Goal: Information Seeking & Learning: Learn about a topic

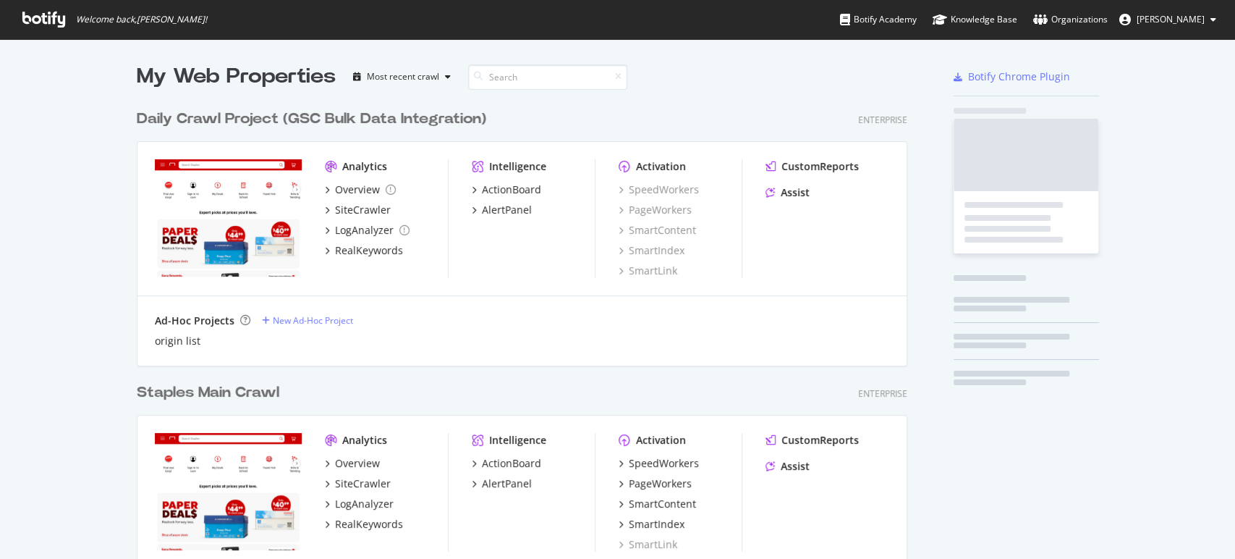
scroll to position [546, 1210]
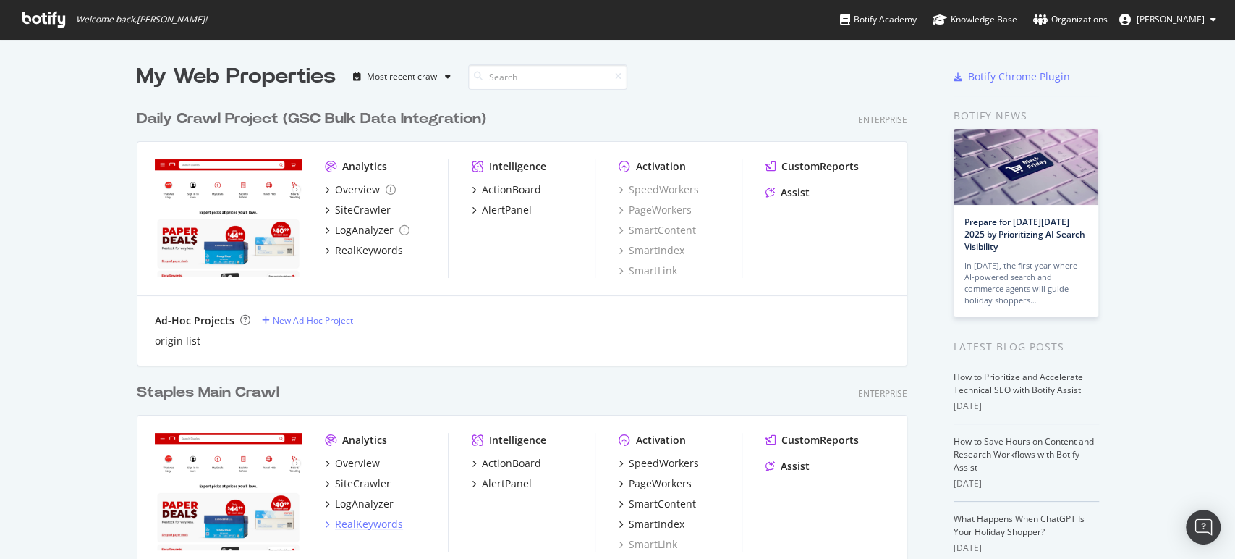
click at [369, 525] on div "RealKeywords" at bounding box center [369, 524] width 68 height 14
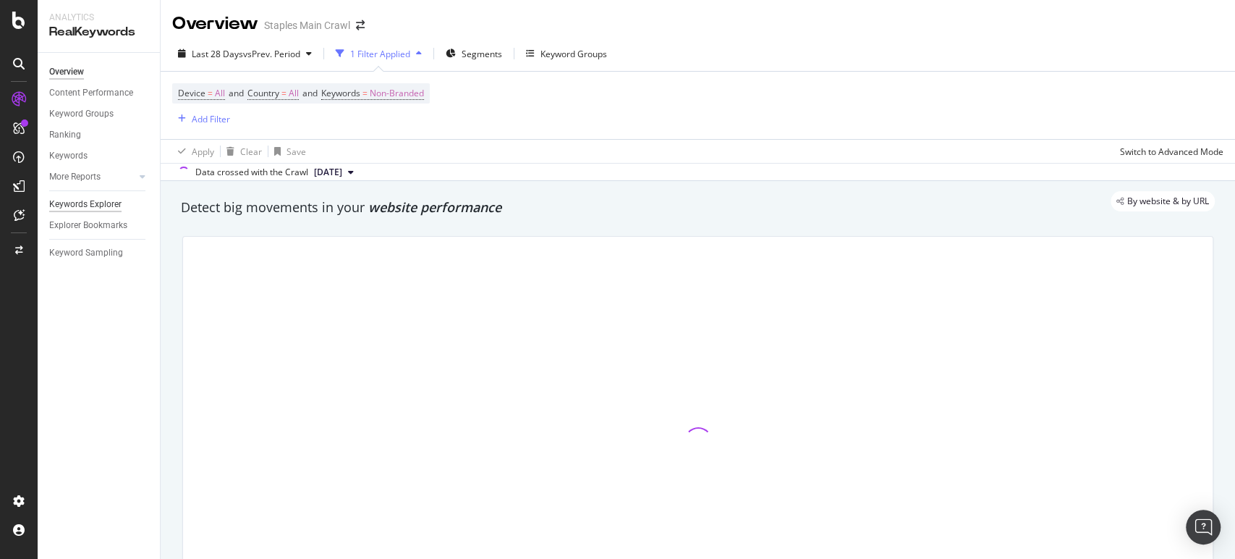
click at [56, 202] on div "Keywords Explorer" at bounding box center [85, 204] width 72 height 15
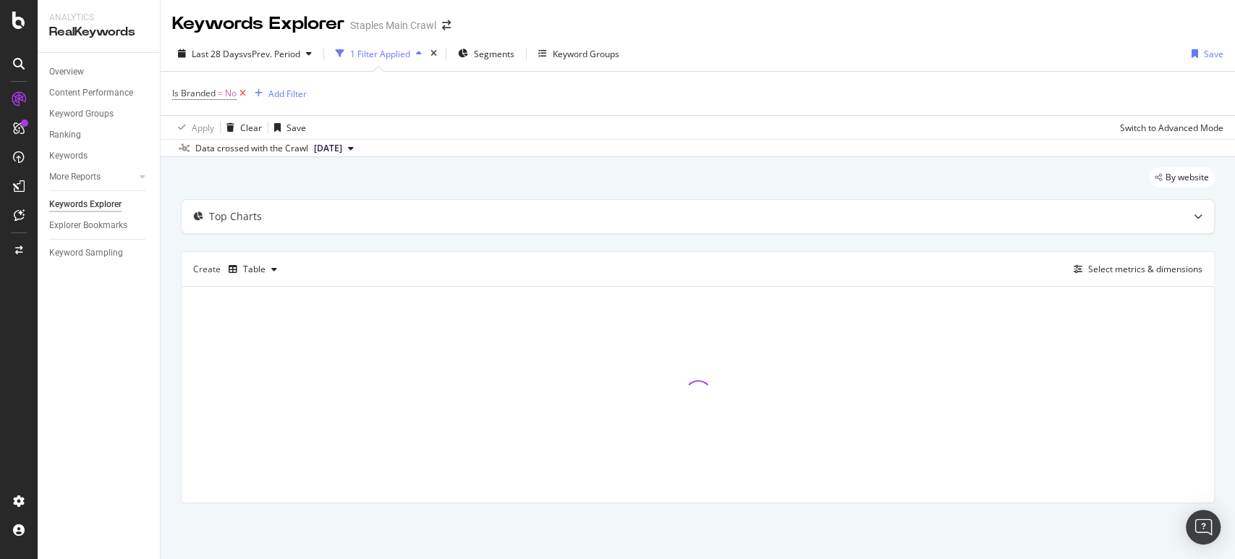
click at [244, 92] on icon at bounding box center [243, 93] width 12 height 14
click at [205, 95] on div "Add Filter" at bounding box center [211, 93] width 38 height 12
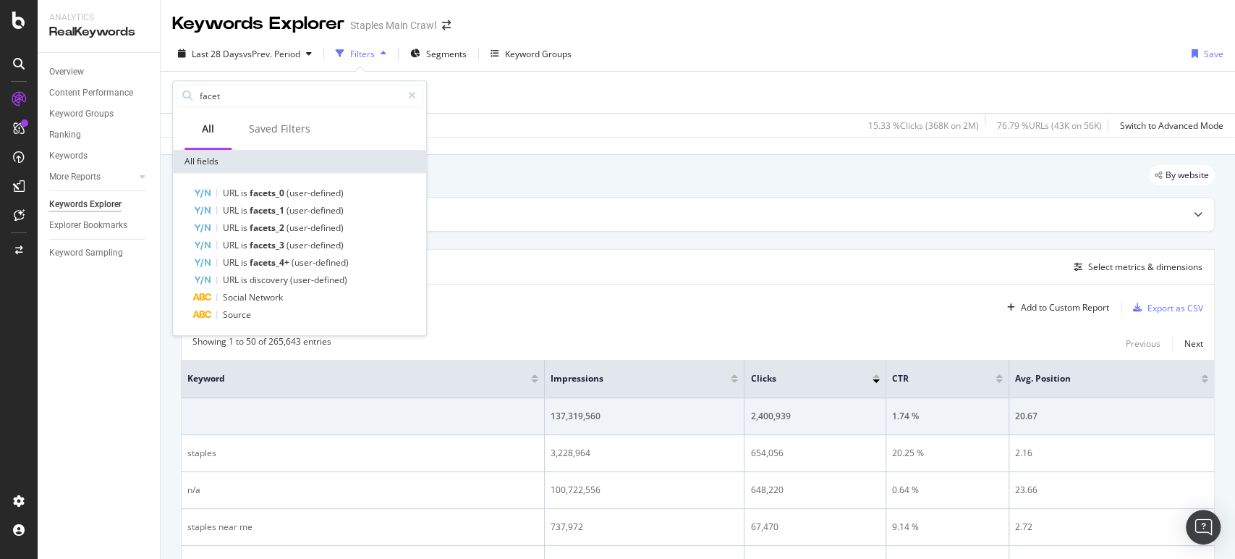
drag, startPoint x: 242, startPoint y: 95, endPoint x: 172, endPoint y: 98, distance: 71.0
click at [172, 98] on body "Analytics RealKeywords Overview Content Performance Keyword Groups Ranking Keyw…" at bounding box center [617, 279] width 1235 height 559
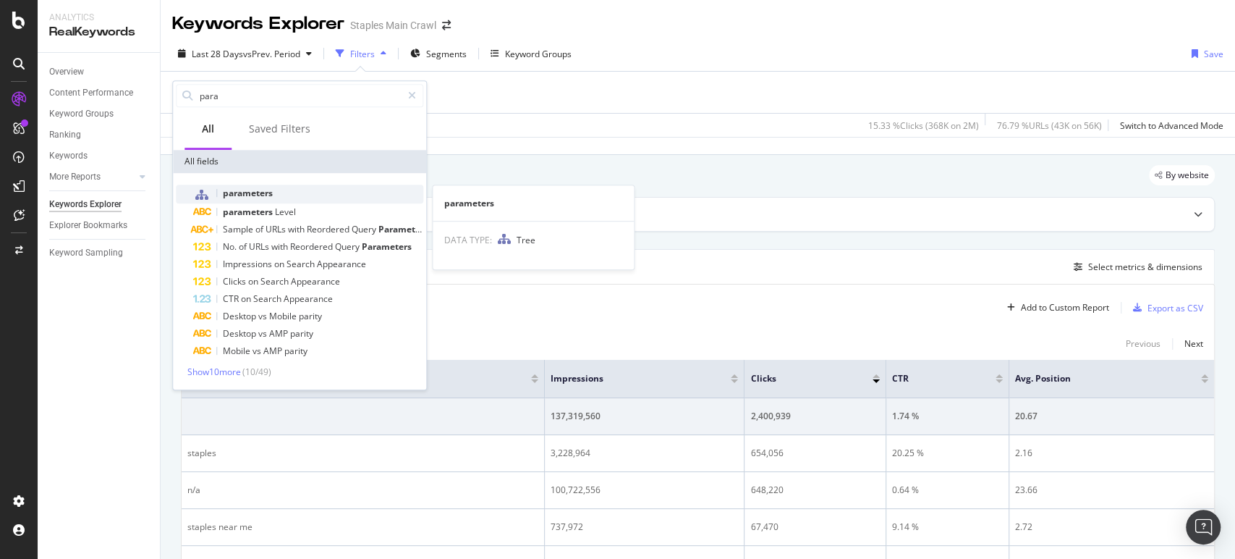
type input "para"
click at [255, 189] on span "parameters" at bounding box center [248, 193] width 50 height 12
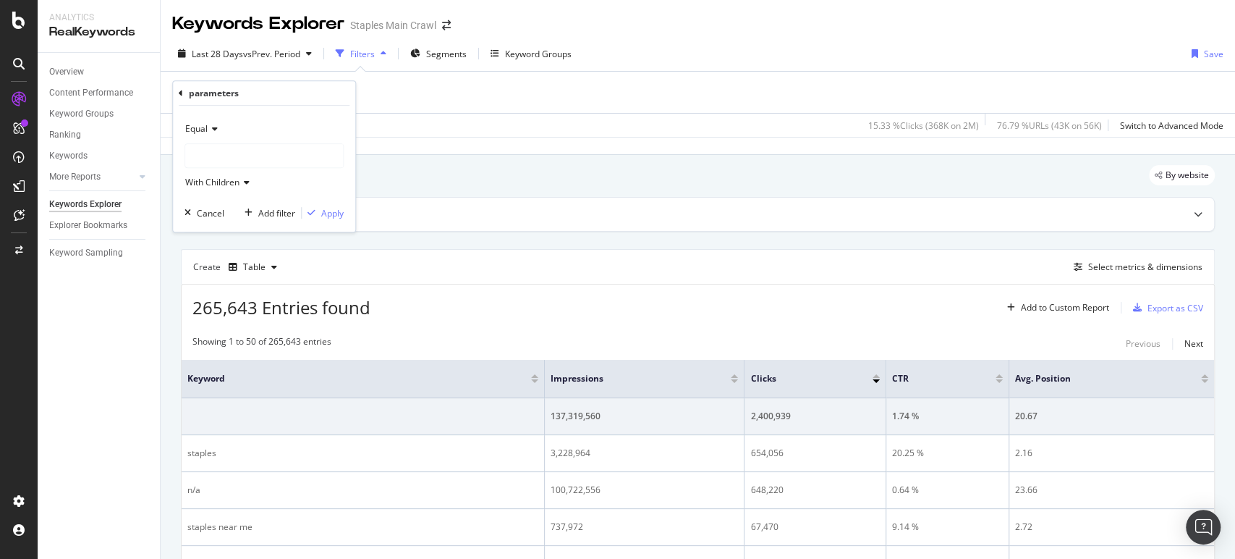
click at [226, 156] on div at bounding box center [264, 155] width 158 height 23
click at [182, 86] on div "parameters" at bounding box center [264, 93] width 171 height 25
click at [179, 93] on icon at bounding box center [181, 93] width 4 height 9
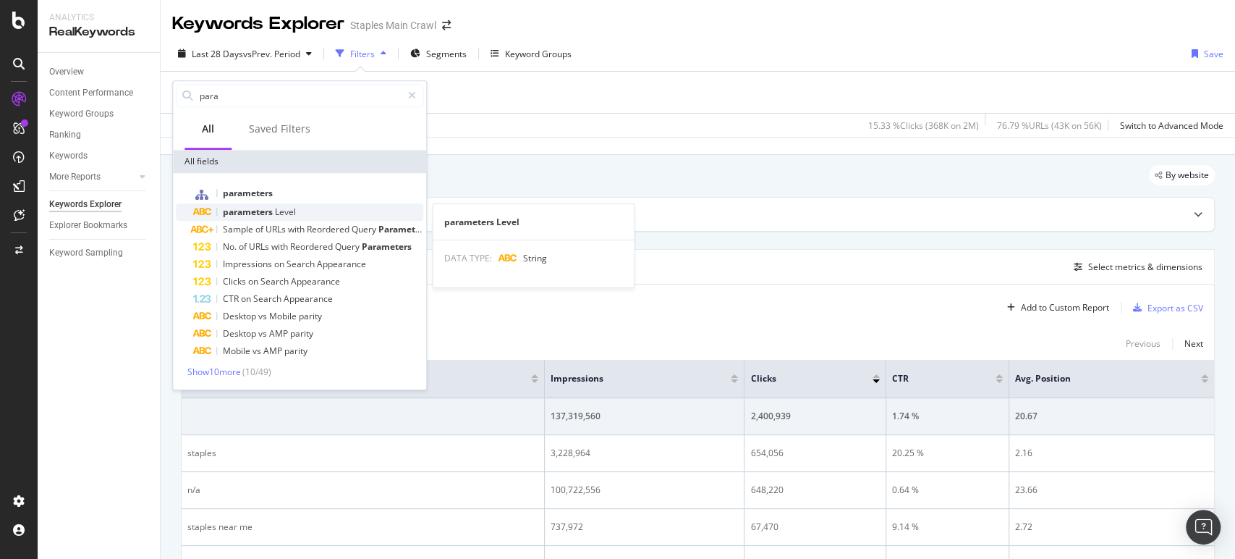
click at [284, 207] on span "Level" at bounding box center [285, 212] width 21 height 12
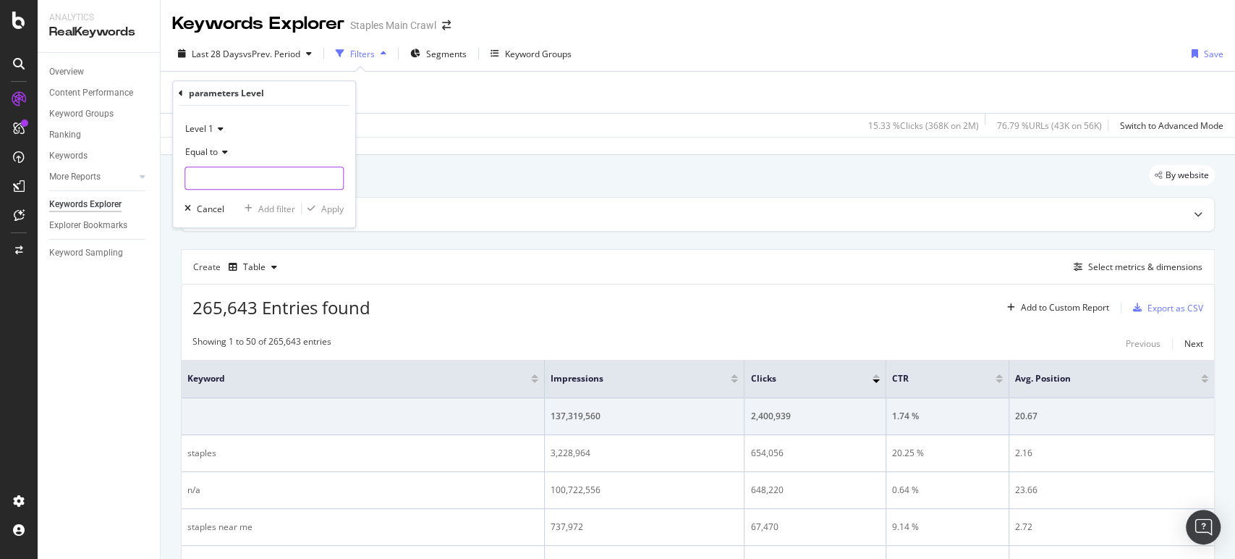
click at [235, 172] on input "text" at bounding box center [264, 177] width 158 height 23
click at [182, 91] on icon at bounding box center [181, 93] width 4 height 9
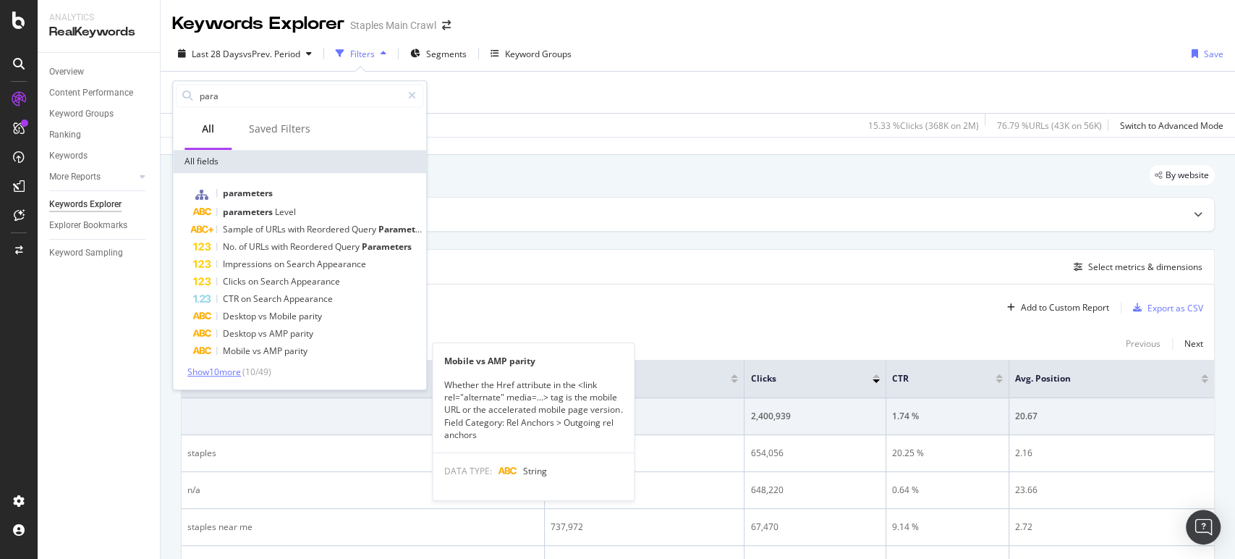
click at [226, 371] on span "Show 10 more" at bounding box center [214, 372] width 54 height 12
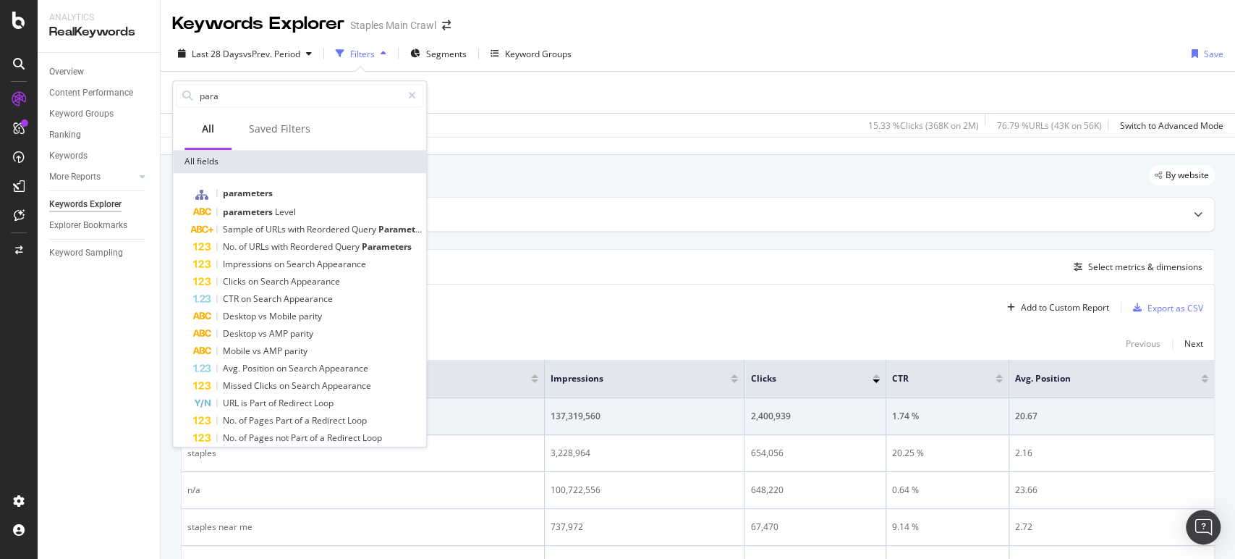
click at [497, 166] on div "By website" at bounding box center [698, 181] width 1034 height 32
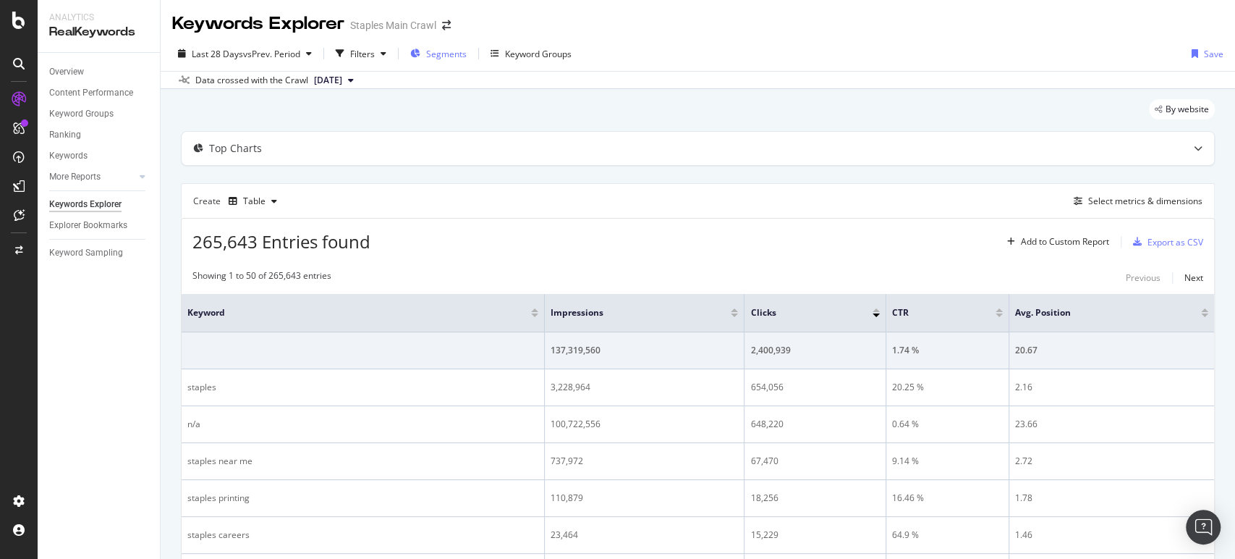
click at [457, 51] on span "Segments" at bounding box center [446, 54] width 41 height 12
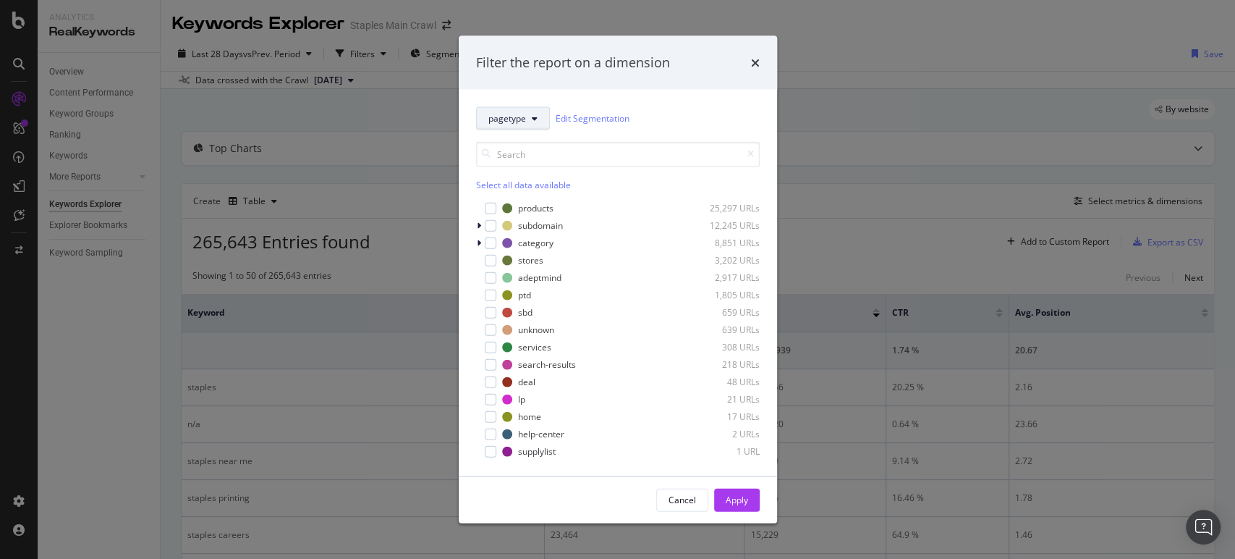
click at [526, 116] on button "pagetype" at bounding box center [513, 117] width 74 height 23
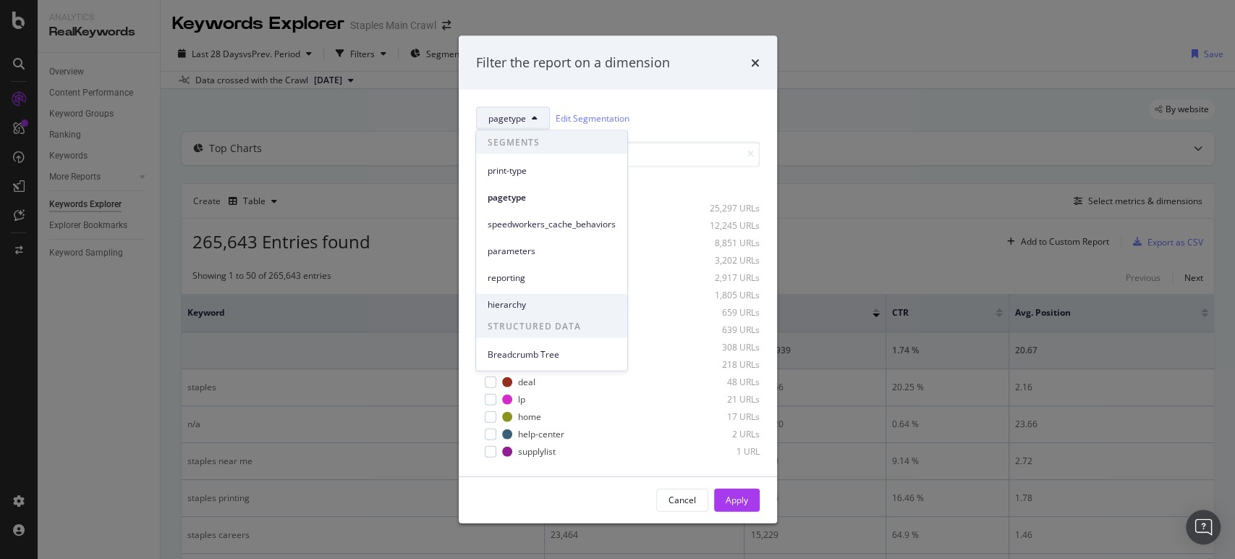
click at [527, 298] on span "hierarchy" at bounding box center [552, 303] width 128 height 13
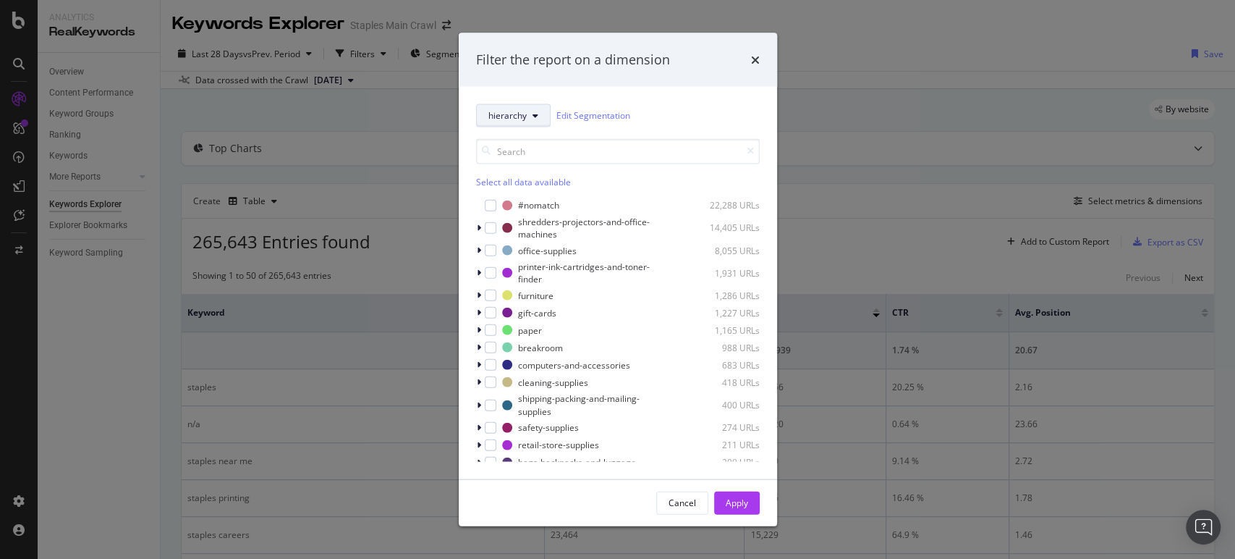
click at [543, 114] on button "hierarchy" at bounding box center [513, 114] width 75 height 23
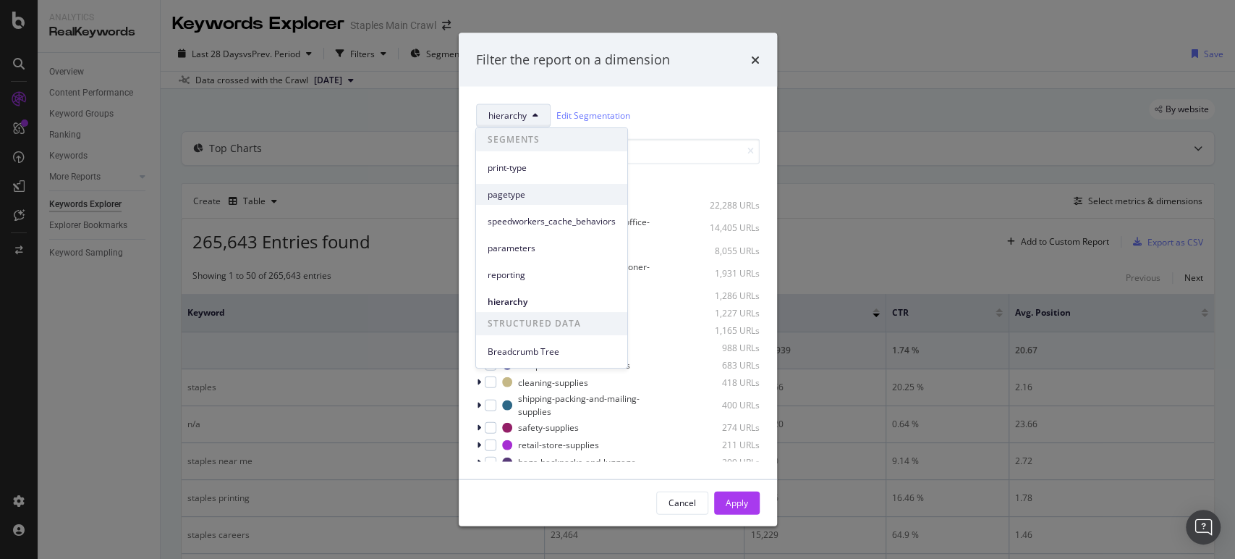
click at [547, 193] on span "pagetype" at bounding box center [552, 194] width 128 height 13
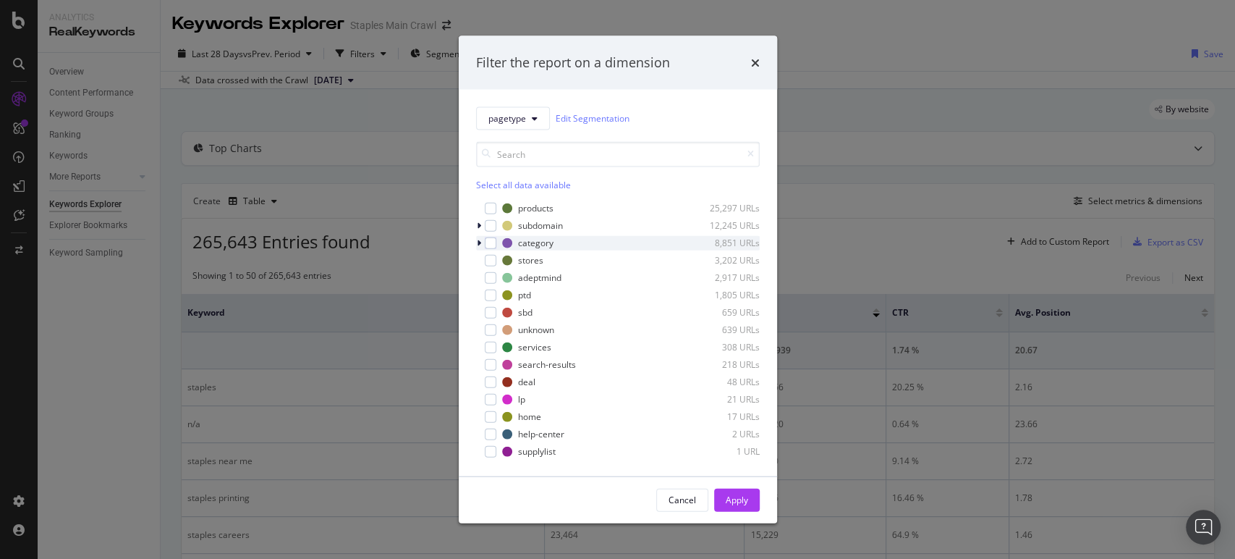
click at [481, 241] on icon "modal" at bounding box center [479, 242] width 4 height 9
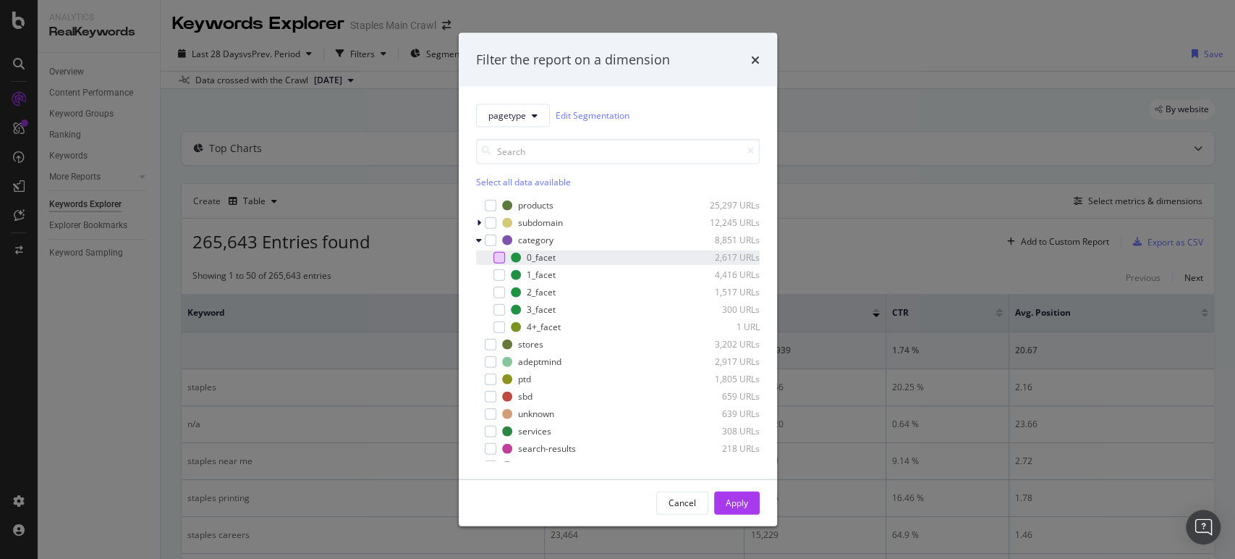
click at [494, 256] on div "modal" at bounding box center [500, 257] width 12 height 12
click at [497, 276] on div "modal" at bounding box center [500, 275] width 12 height 12
click at [743, 502] on div "Apply" at bounding box center [737, 503] width 22 height 12
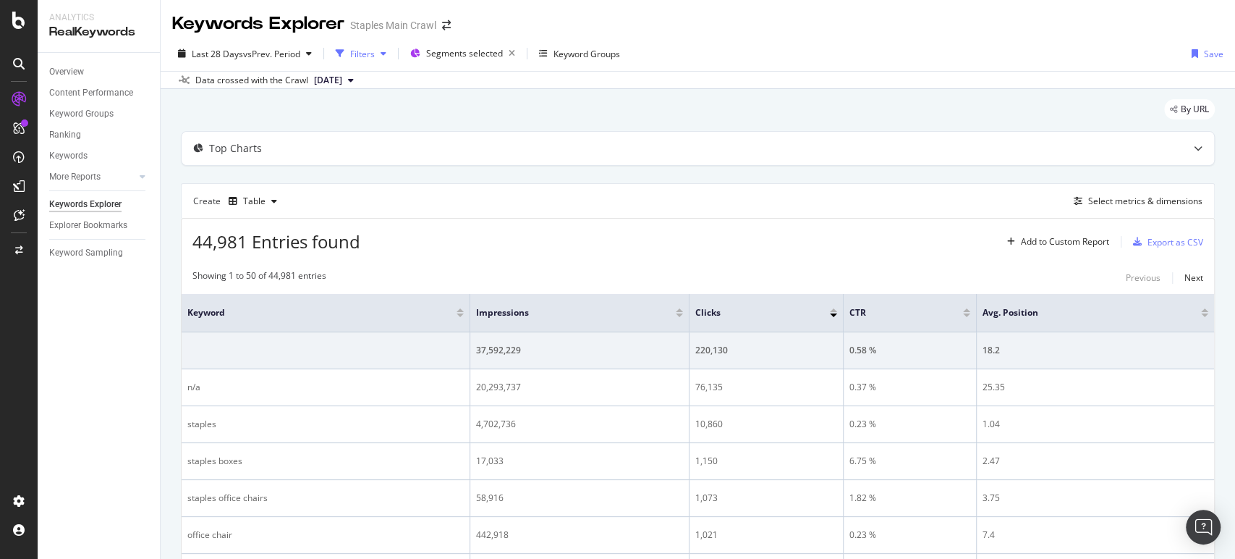
click at [373, 57] on div "Filters" at bounding box center [362, 54] width 25 height 12
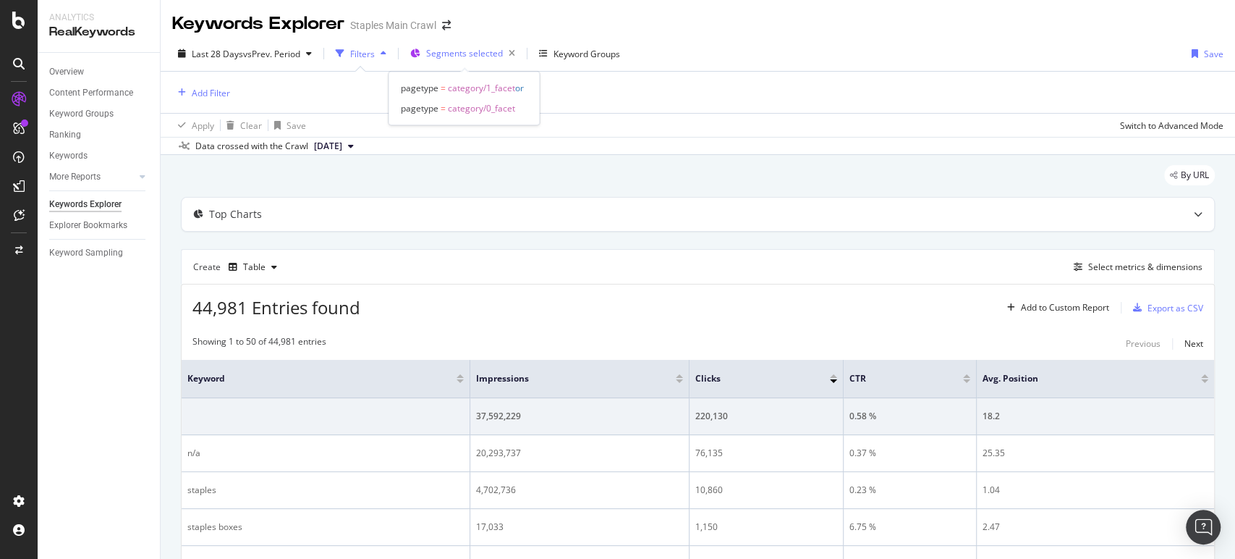
click at [473, 49] on span "Segments selected" at bounding box center [464, 53] width 77 height 12
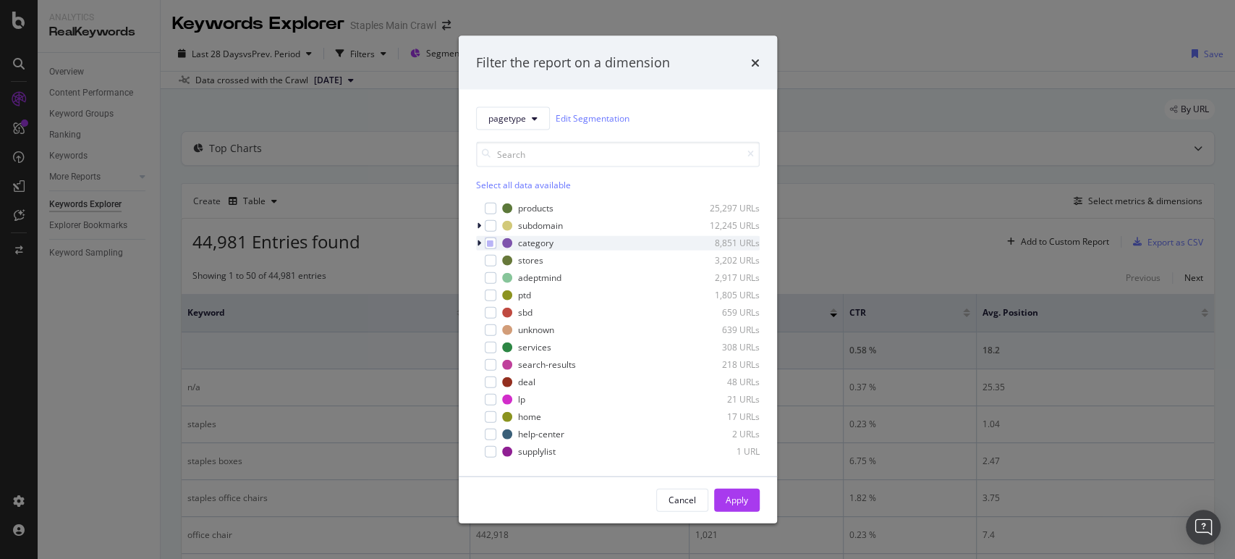
click at [480, 238] on icon "modal" at bounding box center [479, 242] width 4 height 9
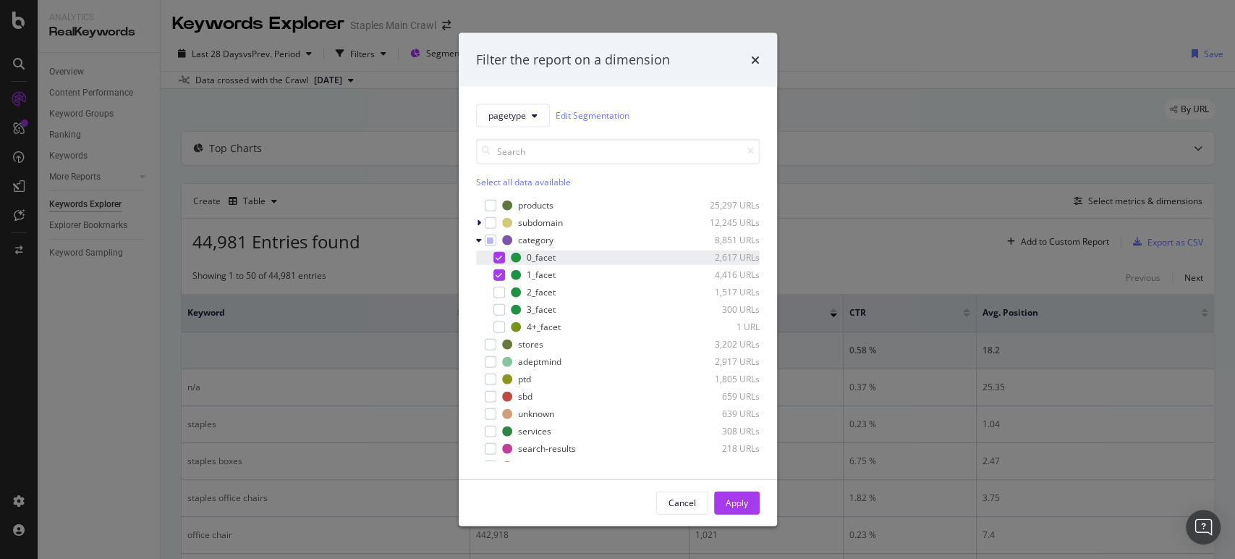
click at [499, 258] on icon "modal" at bounding box center [499, 256] width 7 height 7
click at [498, 271] on icon "modal" at bounding box center [499, 274] width 7 height 7
click at [499, 289] on div "modal" at bounding box center [500, 292] width 12 height 12
click at [500, 309] on div "modal" at bounding box center [500, 309] width 12 height 12
click at [500, 321] on div "modal" at bounding box center [500, 327] width 12 height 12
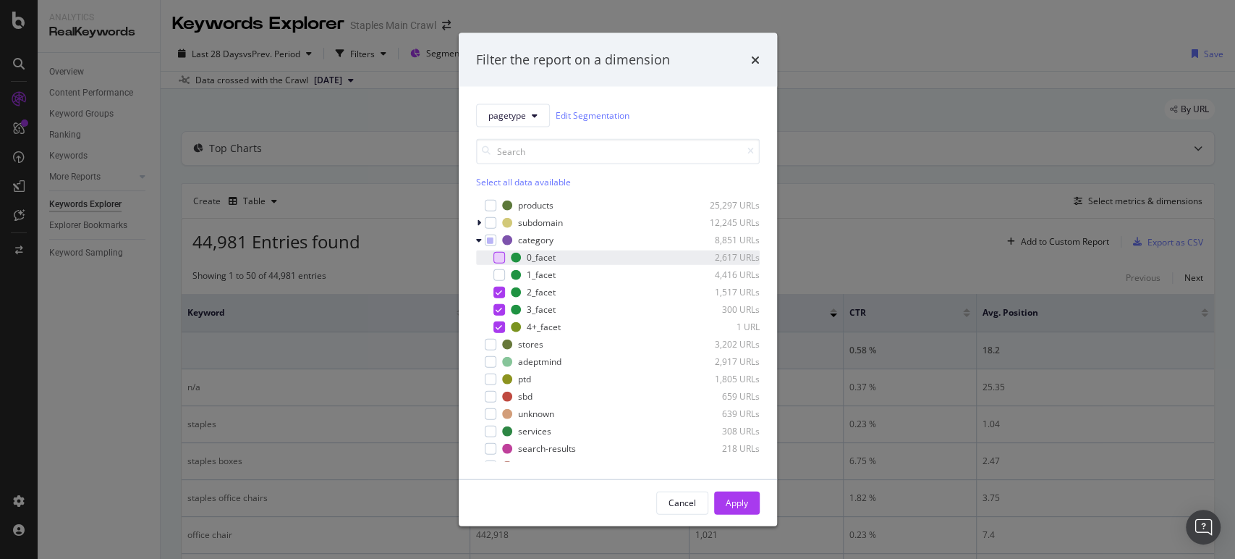
drag, startPoint x: 742, startPoint y: 498, endPoint x: 745, endPoint y: 489, distance: 9.8
click at [743, 498] on div "Apply" at bounding box center [737, 503] width 22 height 12
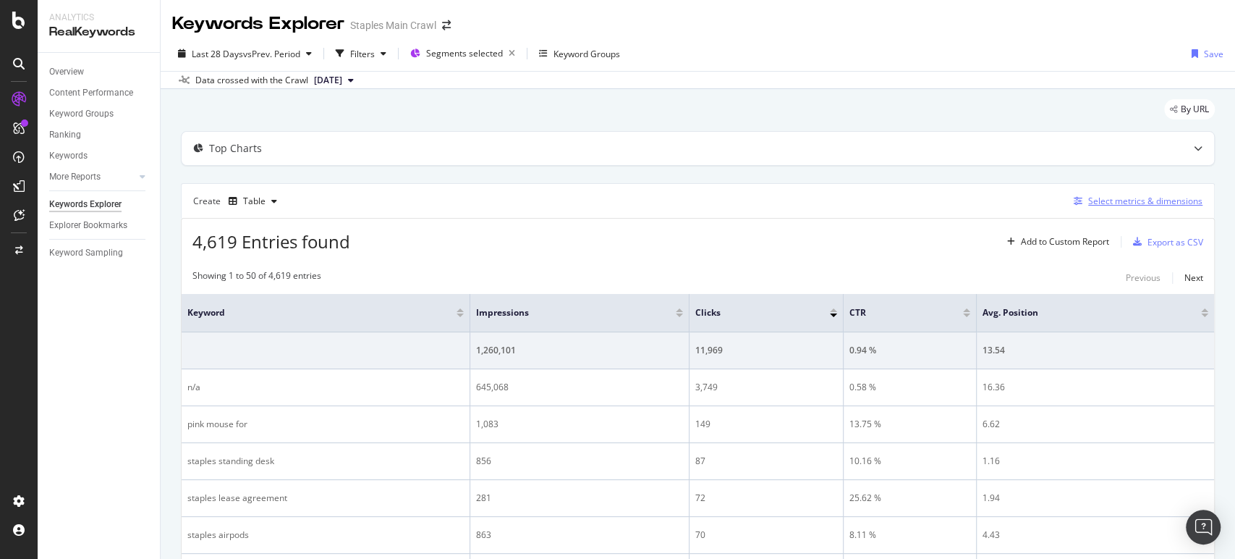
click at [1152, 202] on div "Select metrics & dimensions" at bounding box center [1146, 201] width 114 height 12
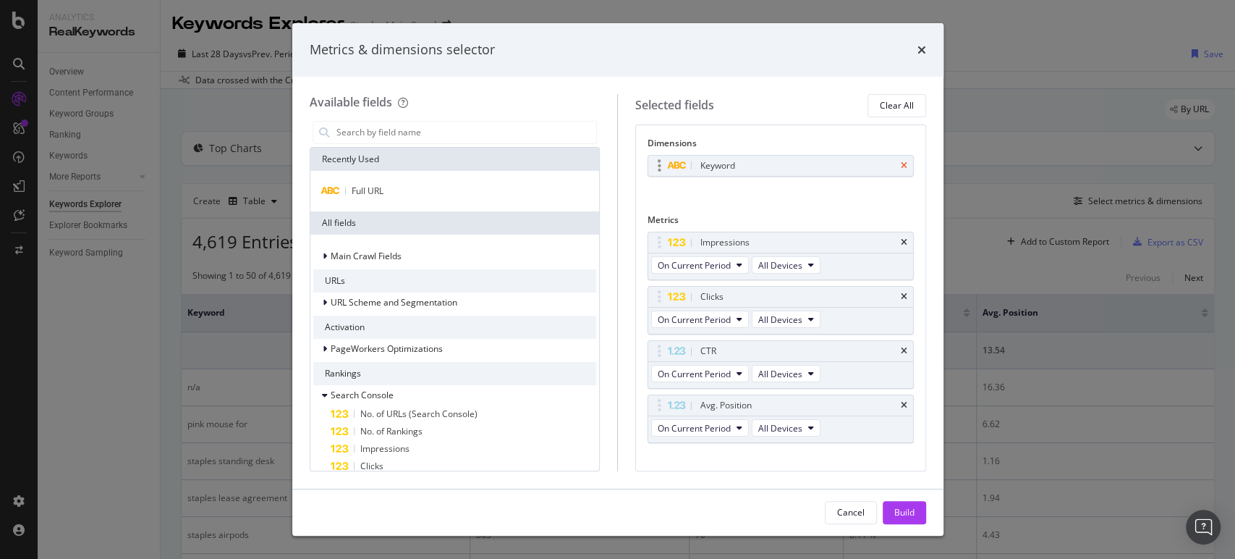
click at [901, 161] on icon "times" at bounding box center [904, 165] width 7 height 9
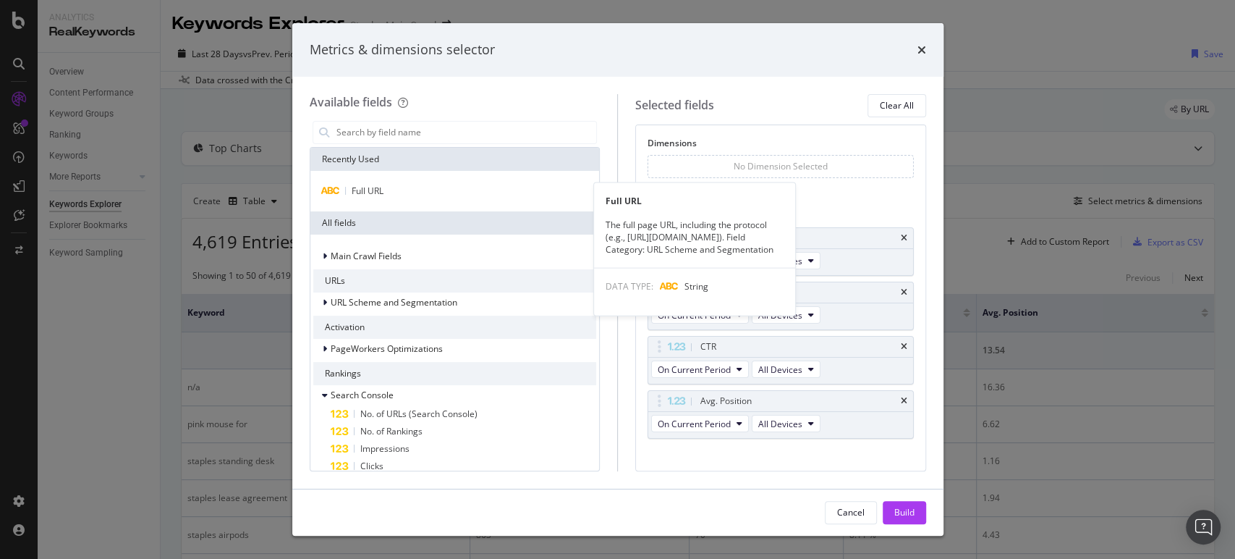
click at [405, 183] on div "Full URL" at bounding box center [455, 190] width 284 height 17
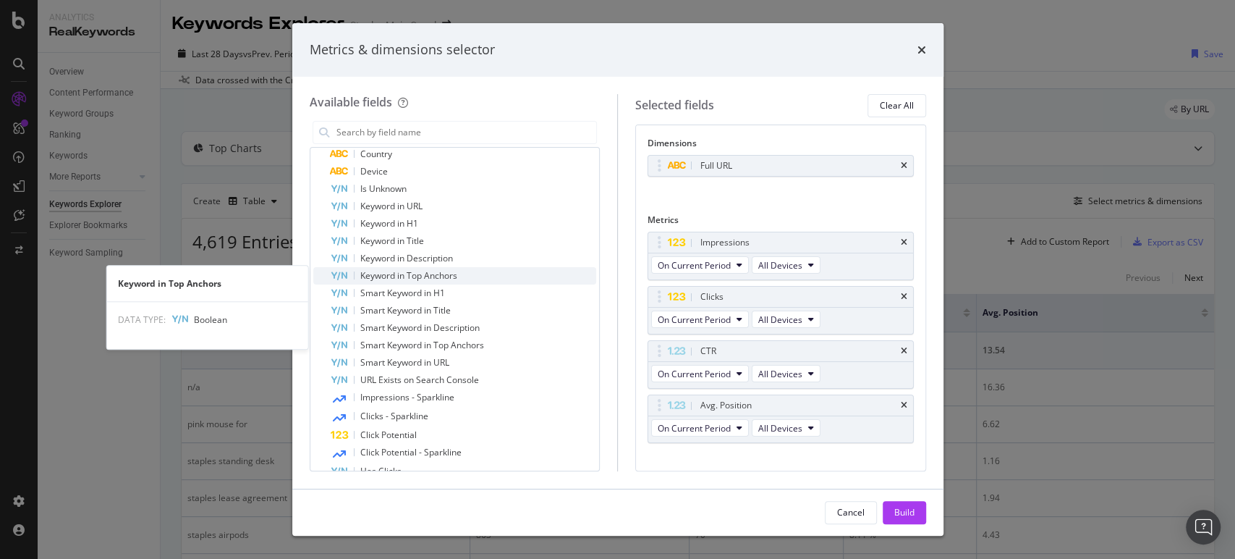
scroll to position [724, 0]
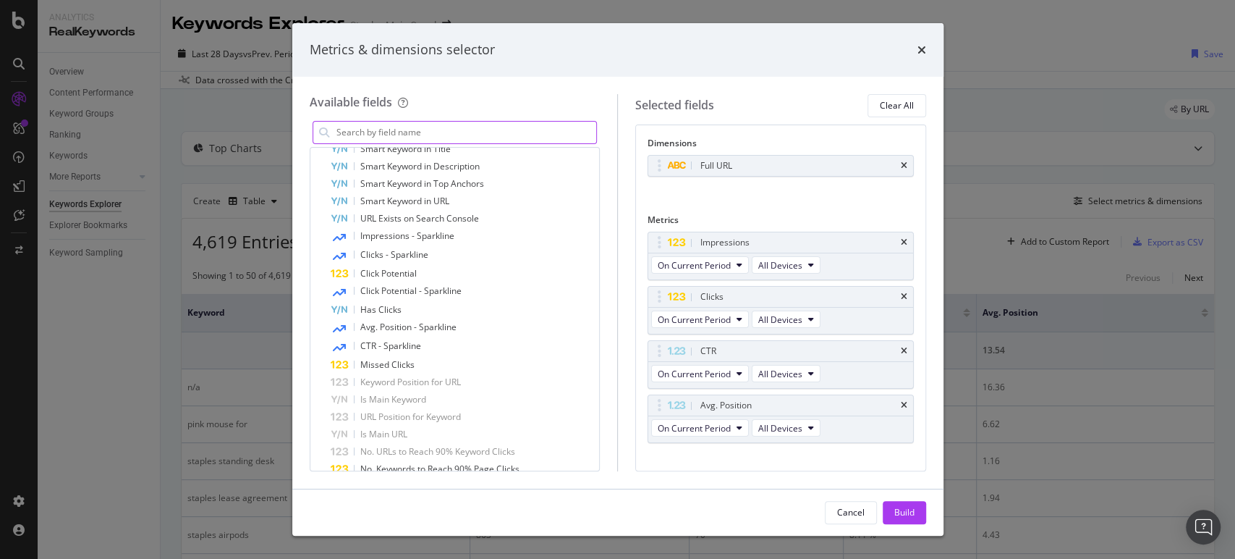
click at [405, 124] on input "modal" at bounding box center [466, 133] width 262 height 22
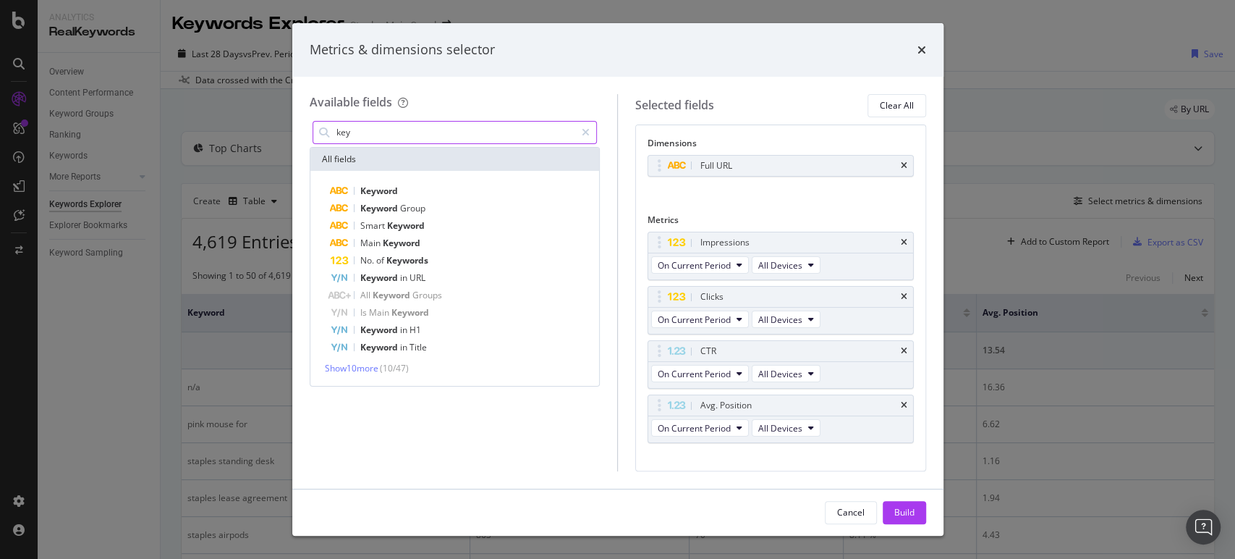
scroll to position [0, 0]
click at [398, 237] on span "Keyword" at bounding box center [402, 243] width 38 height 12
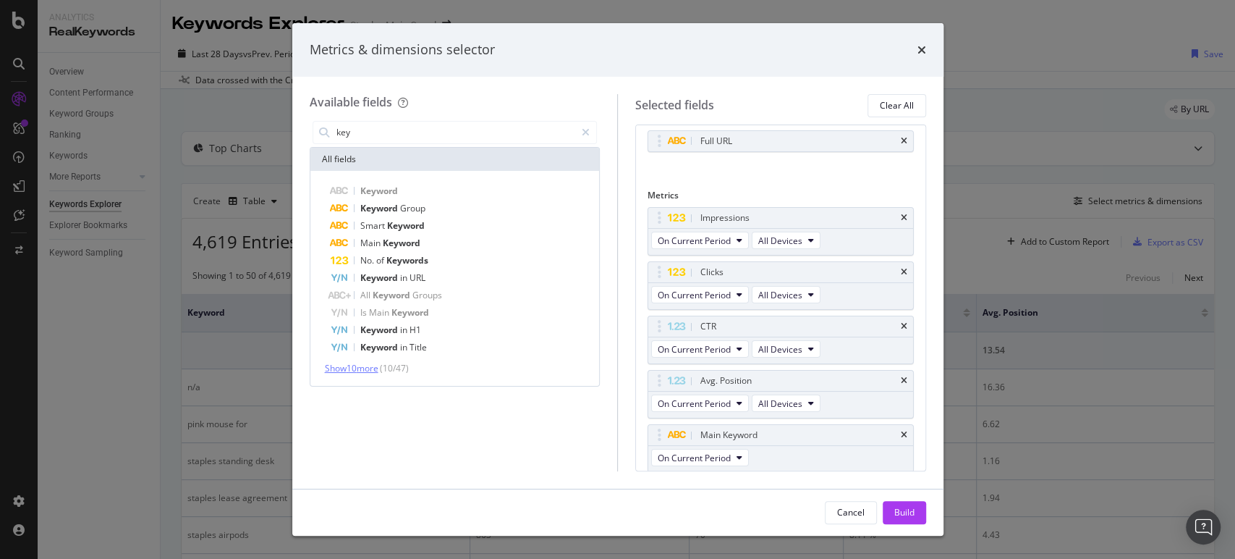
click at [353, 363] on span "Show 10 more" at bounding box center [352, 368] width 54 height 12
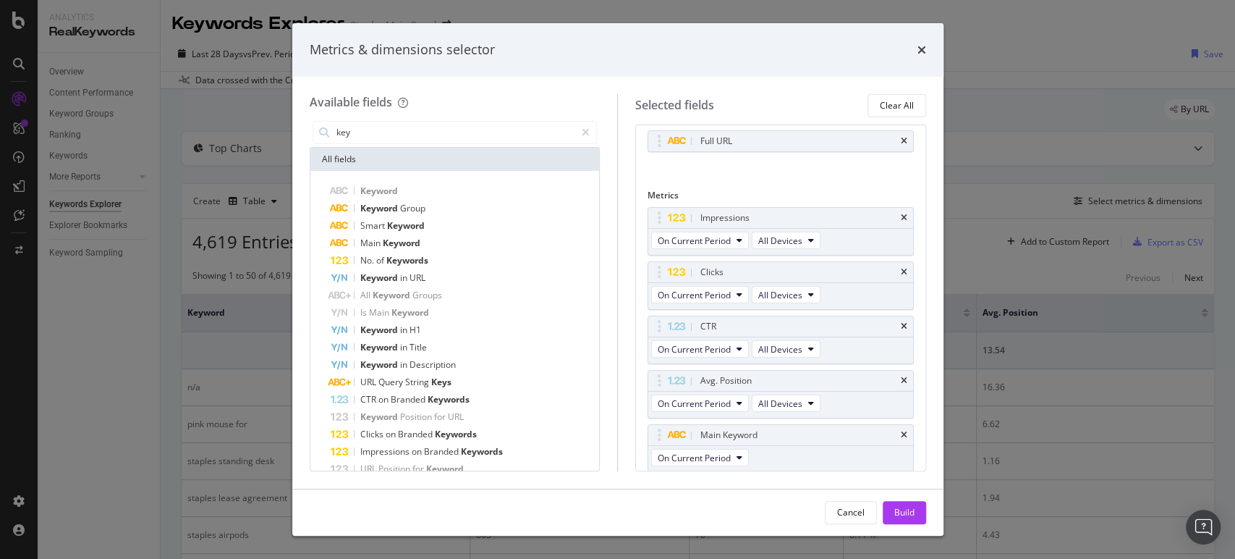
scroll to position [88, 0]
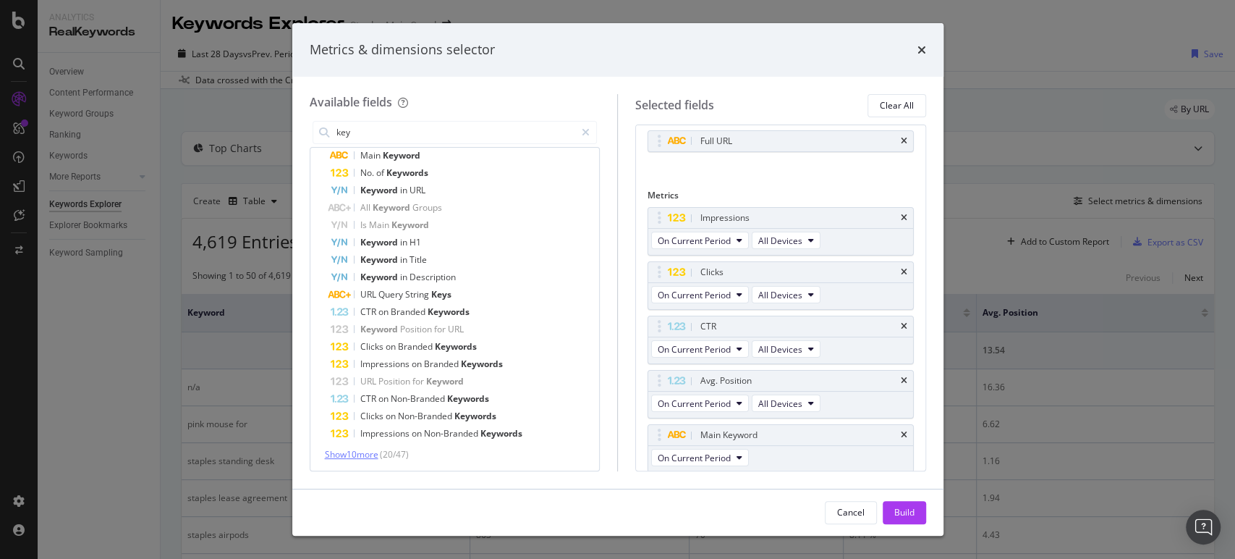
click at [352, 457] on span "Show 10 more" at bounding box center [352, 454] width 54 height 12
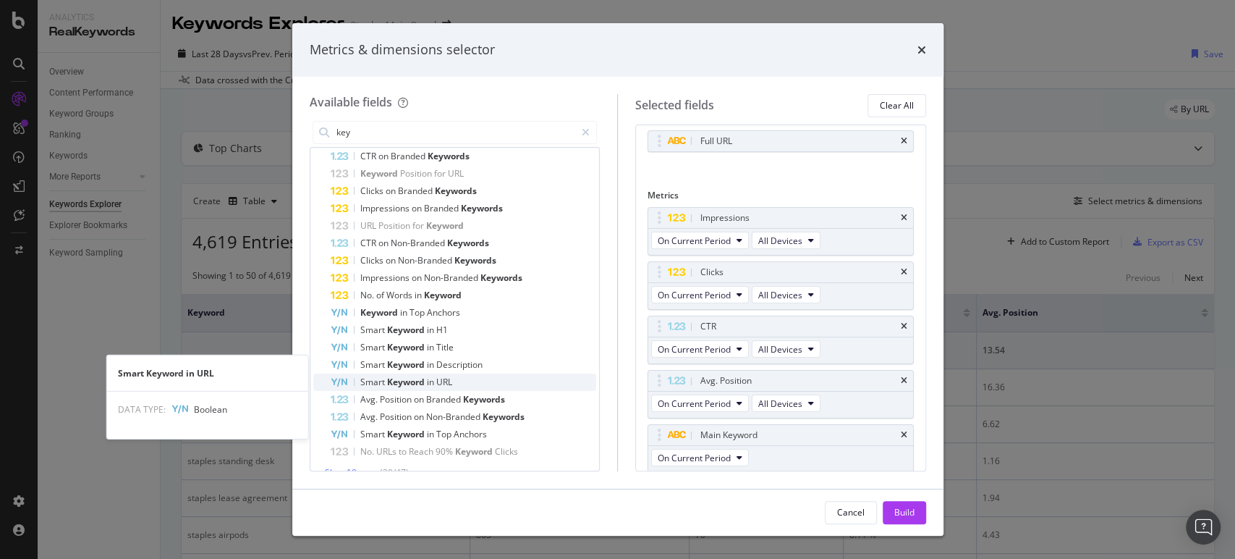
scroll to position [261, 0]
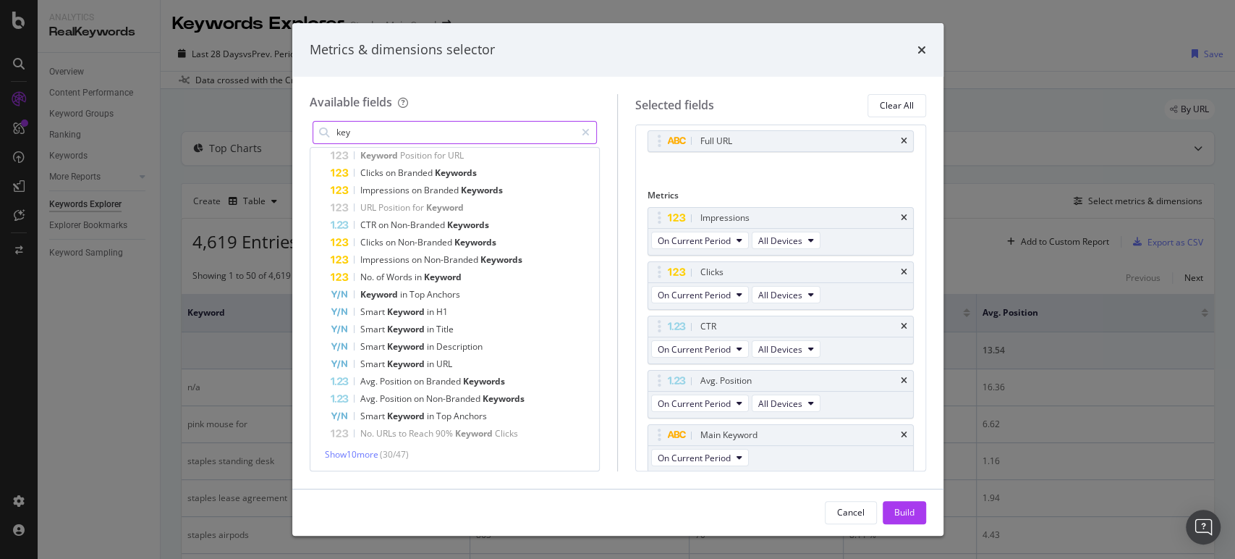
click at [388, 129] on input "key" at bounding box center [455, 133] width 241 height 22
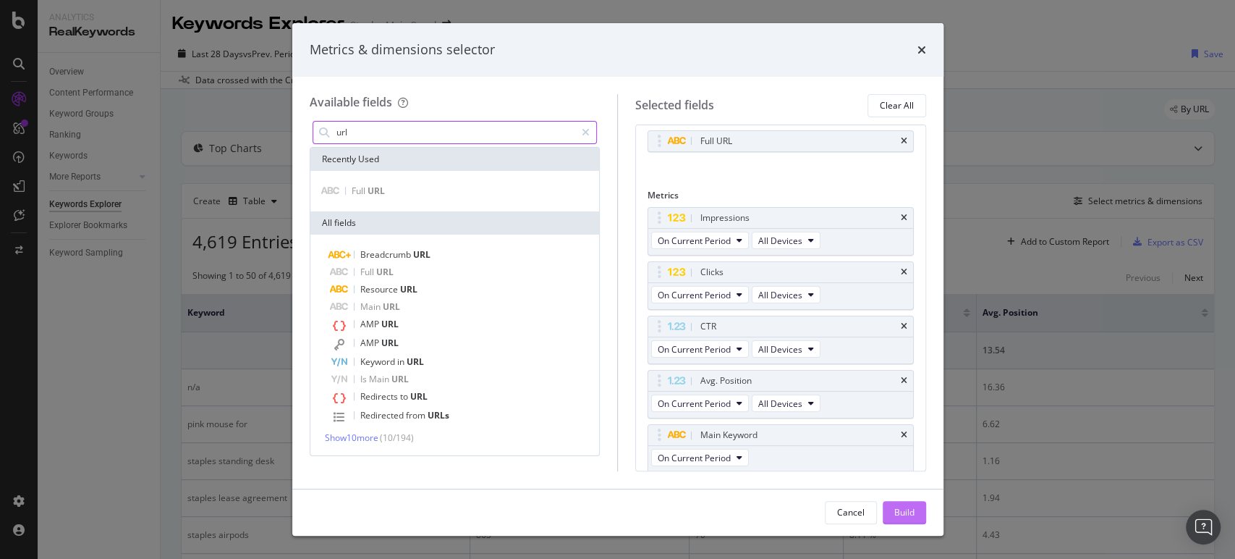
type input "url"
click at [900, 508] on div "Build" at bounding box center [905, 512] width 20 height 12
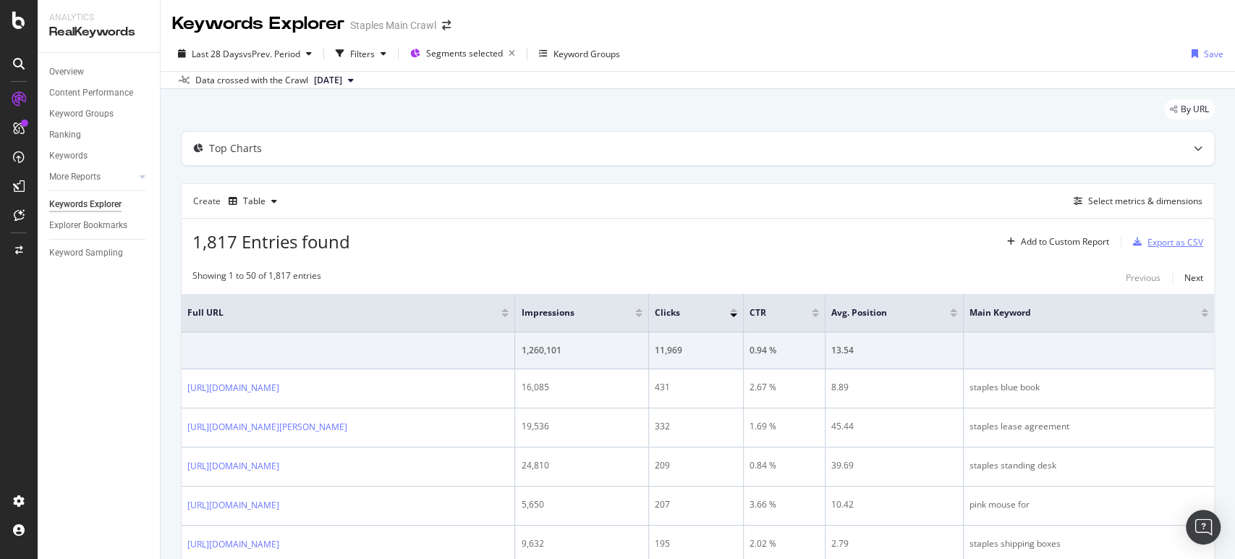
click at [1152, 237] on div "Export as CSV" at bounding box center [1176, 242] width 56 height 12
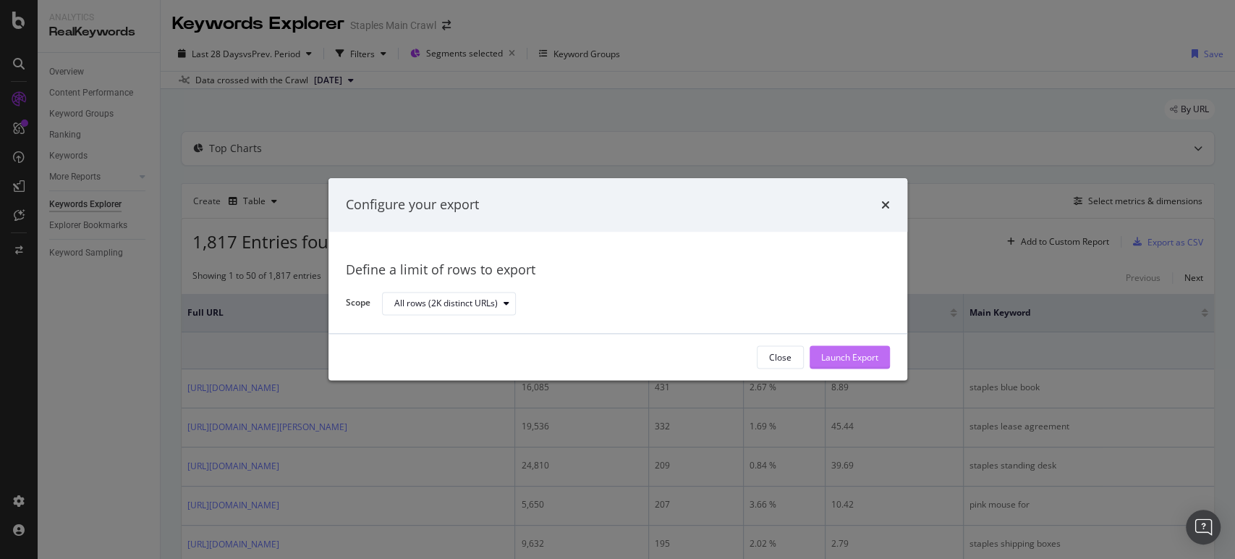
click at [850, 356] on div "Launch Export" at bounding box center [849, 357] width 57 height 12
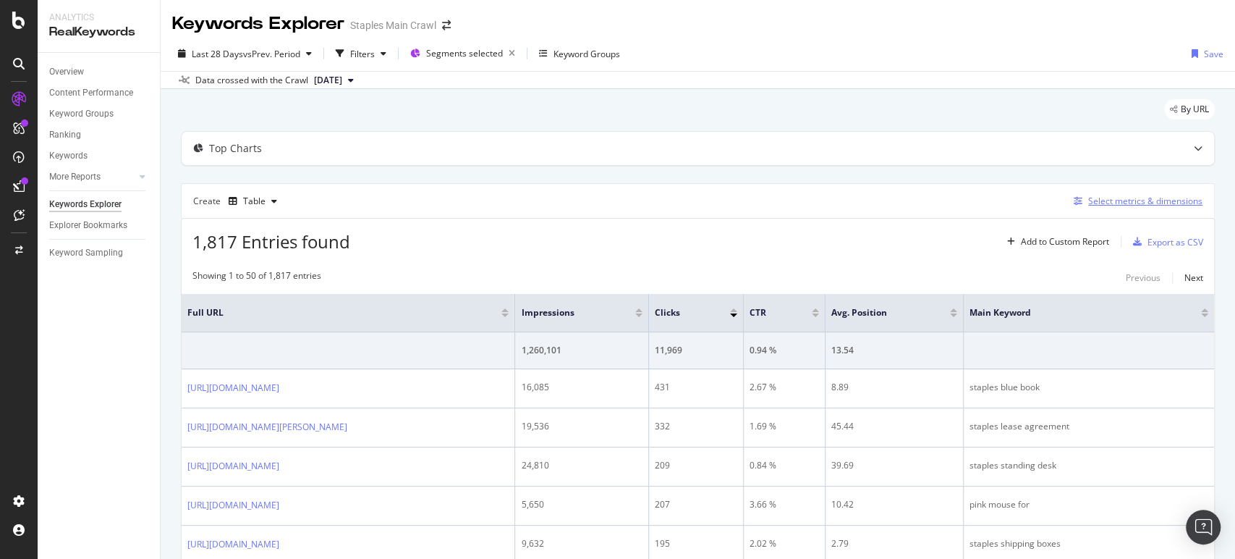
click at [1145, 200] on div "Select metrics & dimensions" at bounding box center [1146, 201] width 114 height 12
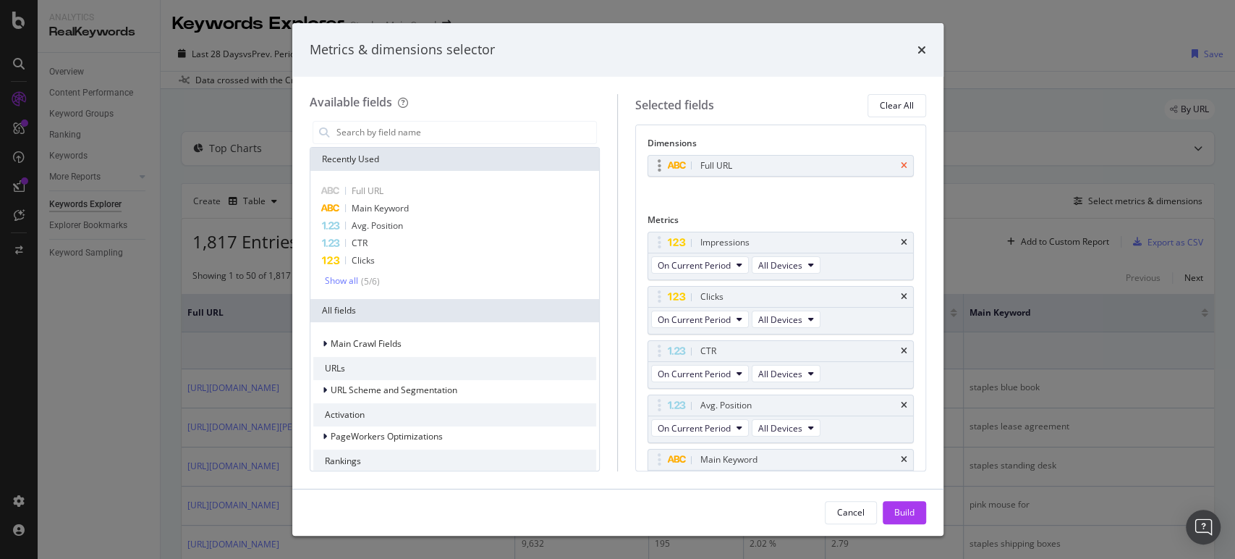
click at [901, 161] on icon "times" at bounding box center [904, 165] width 7 height 9
click at [901, 452] on icon "times" at bounding box center [904, 455] width 7 height 9
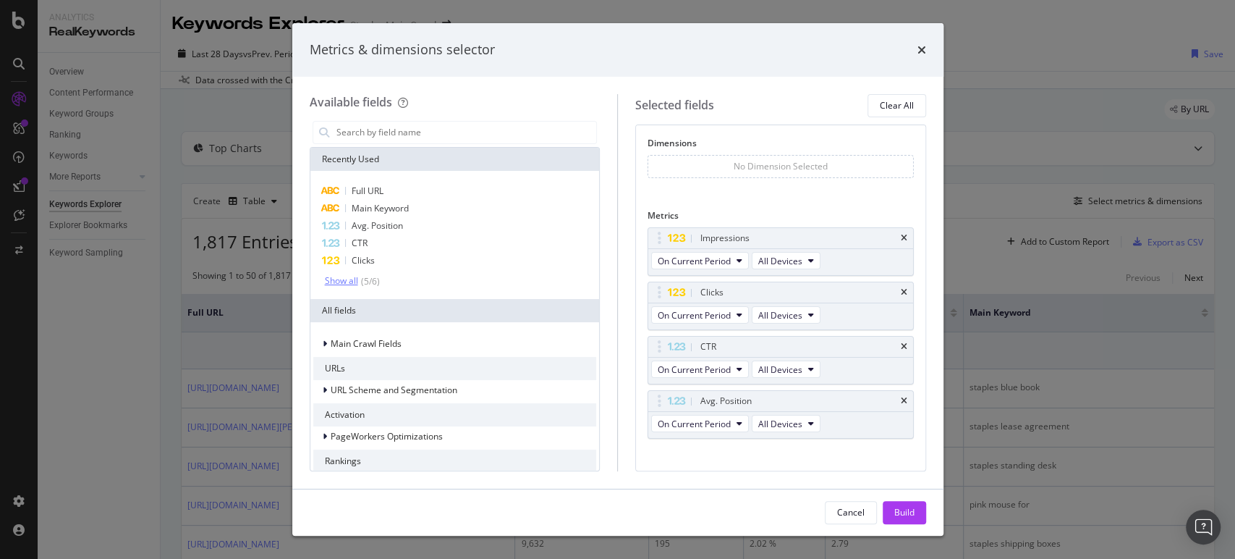
click at [350, 282] on div "Show all" at bounding box center [341, 281] width 33 height 10
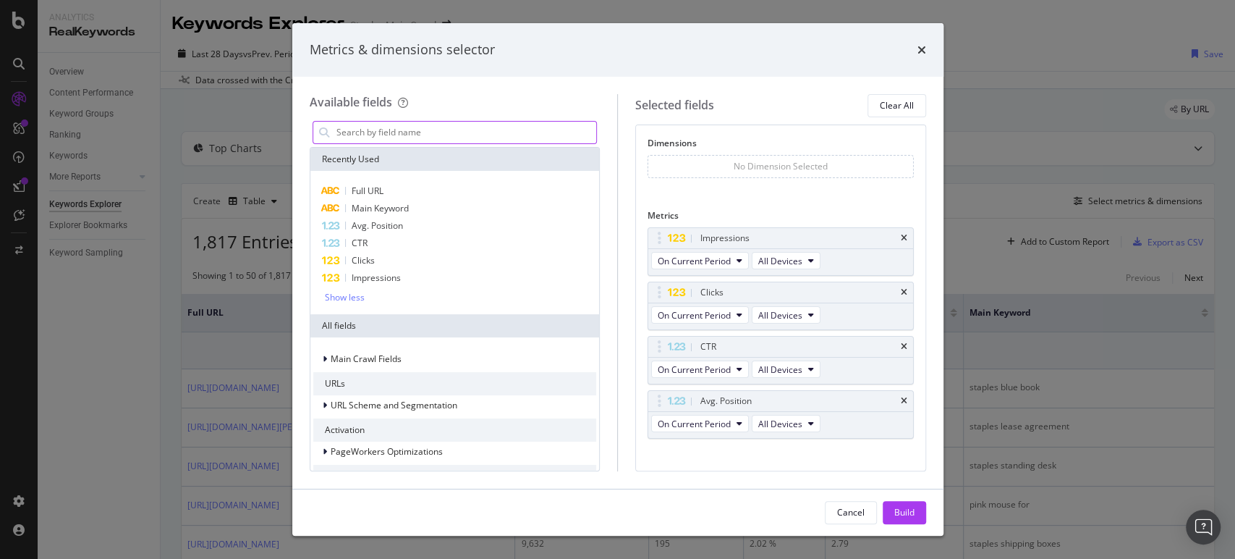
click at [413, 134] on input "modal" at bounding box center [466, 133] width 262 height 22
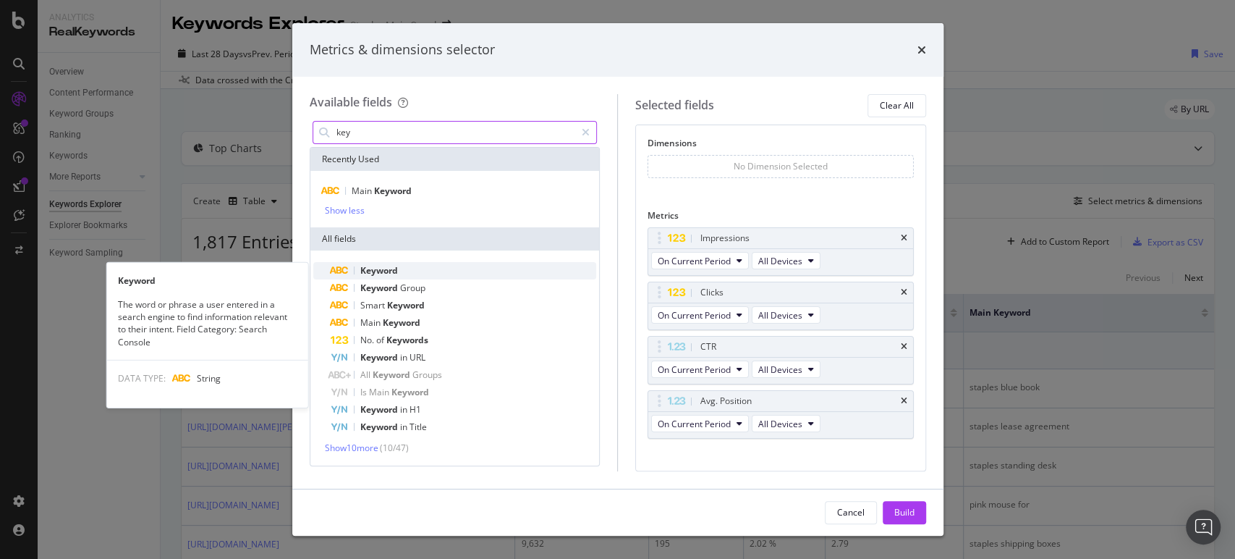
type input "key"
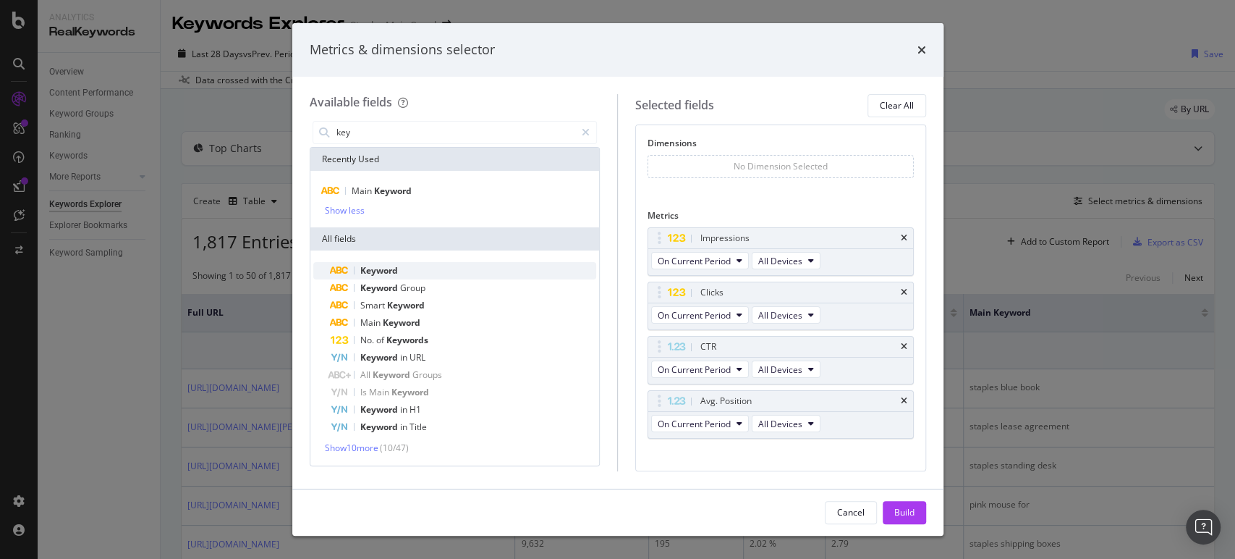
click at [388, 267] on span "Keyword" at bounding box center [379, 270] width 38 height 12
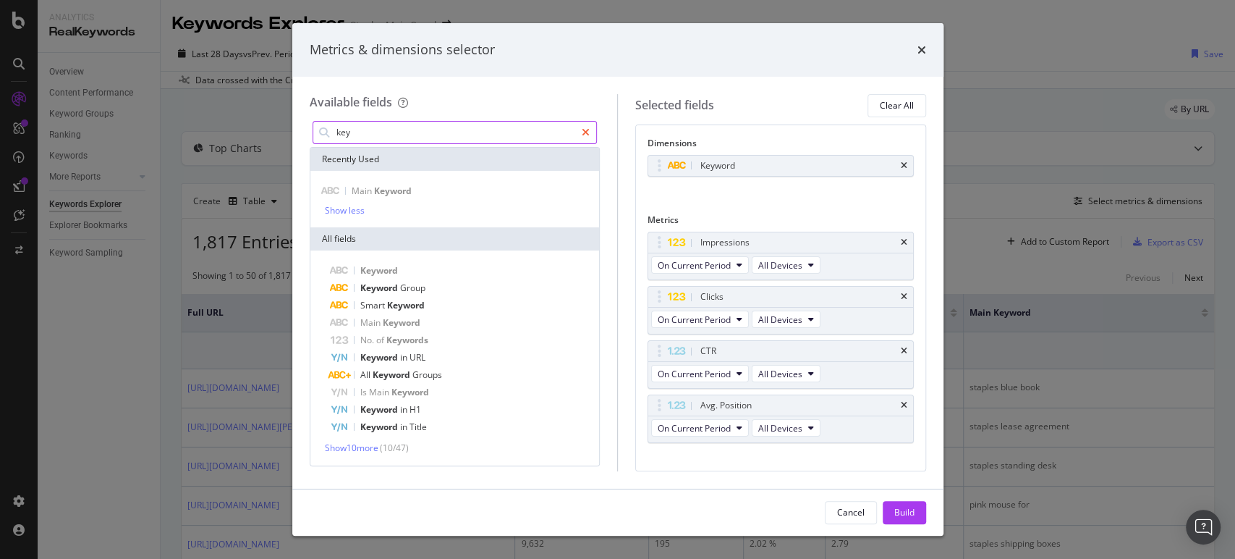
click at [590, 132] on div "modal" at bounding box center [585, 132] width 21 height 23
click at [515, 132] on input "modal" at bounding box center [466, 133] width 262 height 22
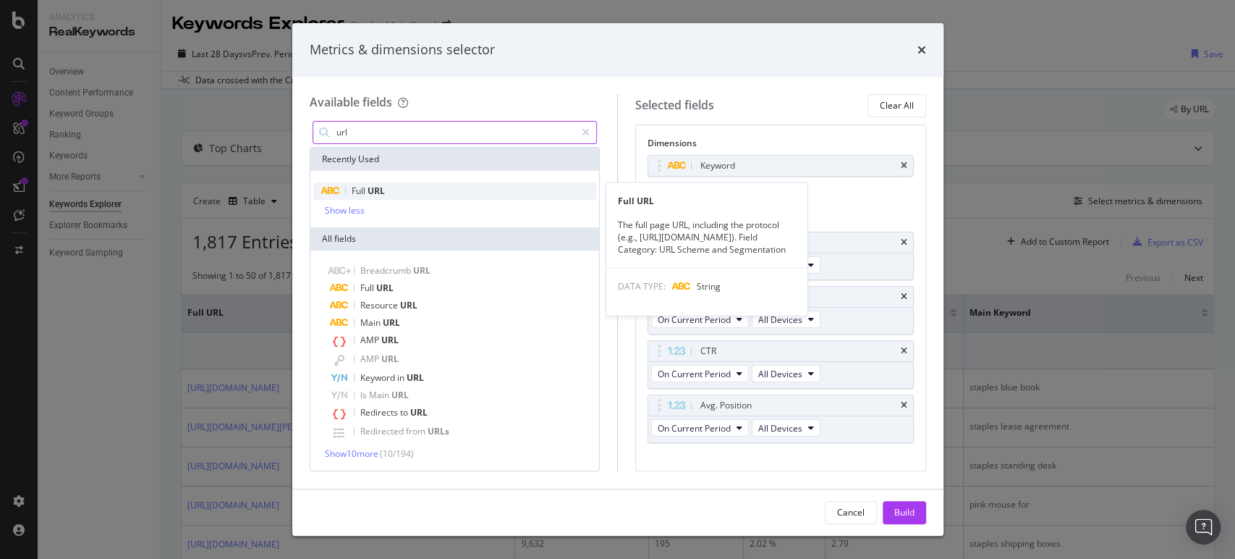
type input "url"
click at [379, 190] on span "URL" at bounding box center [376, 191] width 17 height 12
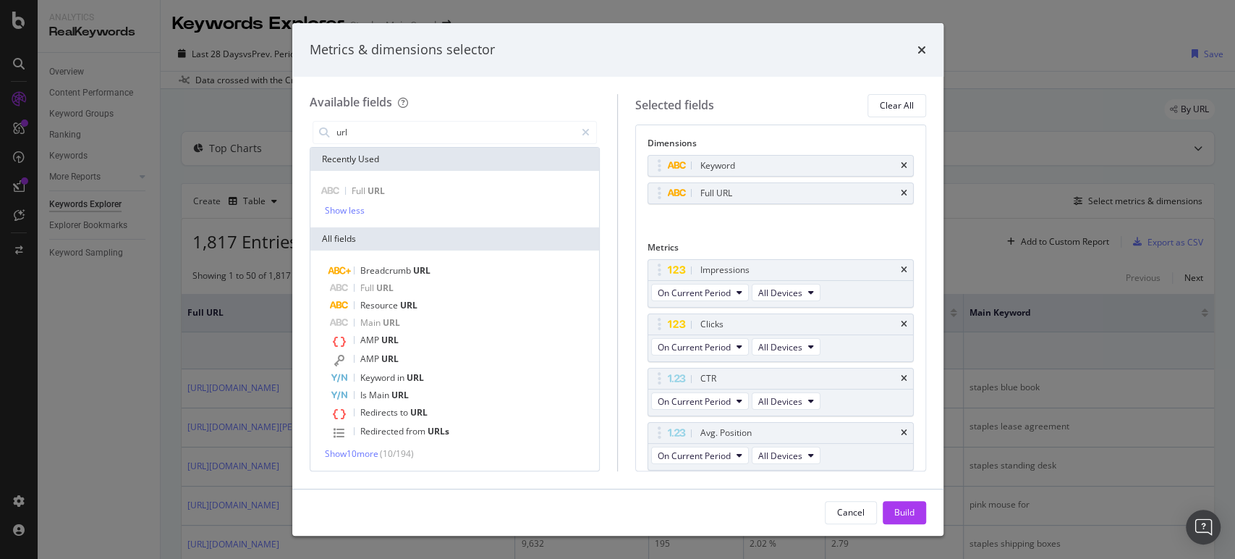
click at [902, 195] on div "Dimensions Keyword Full URL You can use this field as a dimension Metrics Impre…" at bounding box center [780, 297] width 291 height 347
click at [901, 190] on icon "times" at bounding box center [904, 193] width 7 height 9
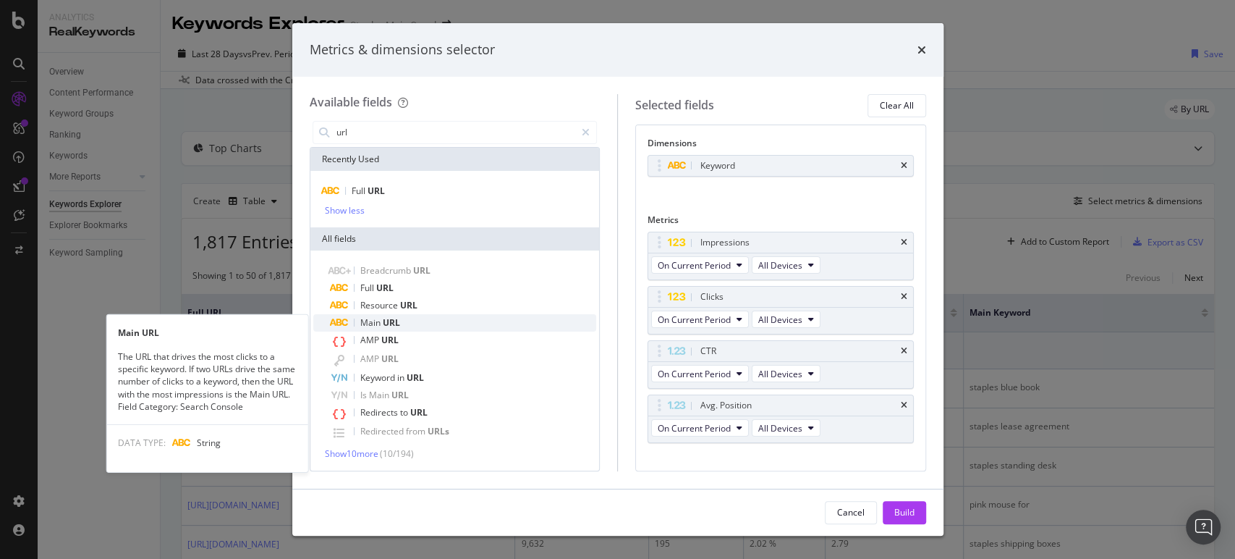
click at [389, 324] on span "URL" at bounding box center [391, 322] width 17 height 12
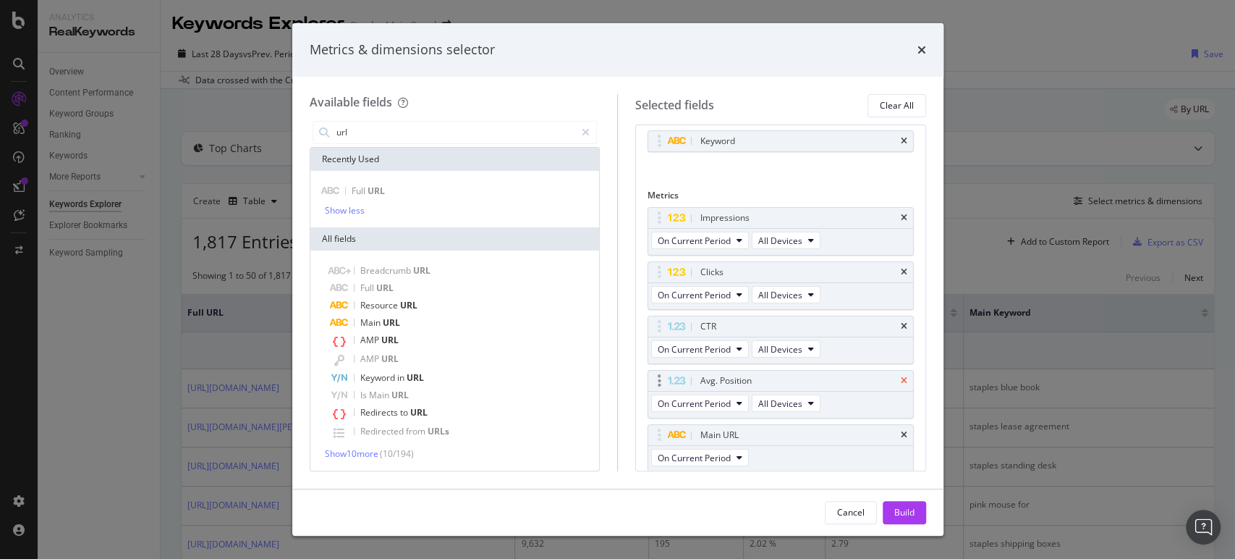
click at [901, 379] on icon "times" at bounding box center [904, 380] width 7 height 9
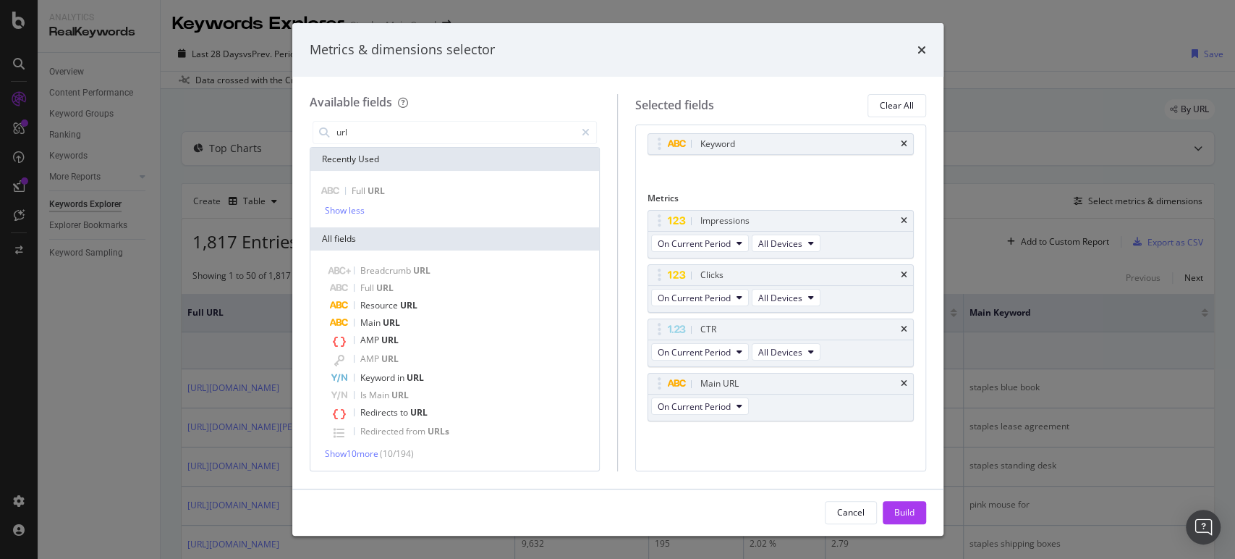
scroll to position [19, 0]
drag, startPoint x: 664, startPoint y: 274, endPoint x: 662, endPoint y: 232, distance: 42.1
click at [662, 232] on body "Analytics RealKeywords Overview Content Performance Keyword Groups Ranking Keyw…" at bounding box center [617, 279] width 1235 height 559
click at [903, 512] on div "Build" at bounding box center [905, 512] width 20 height 12
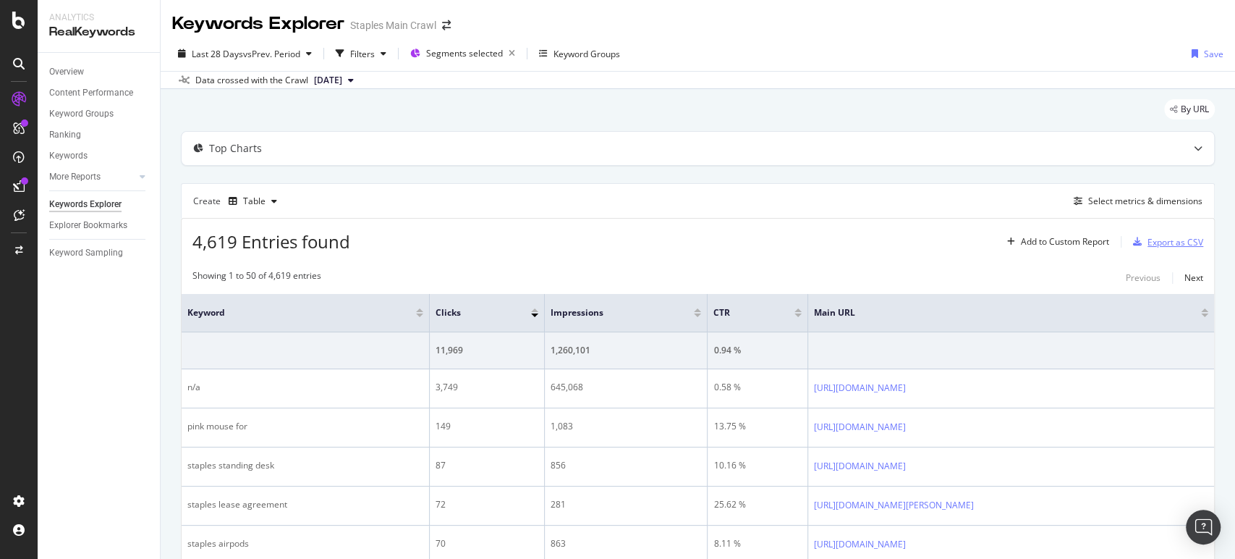
click at [1181, 237] on div "Export as CSV" at bounding box center [1176, 242] width 56 height 12
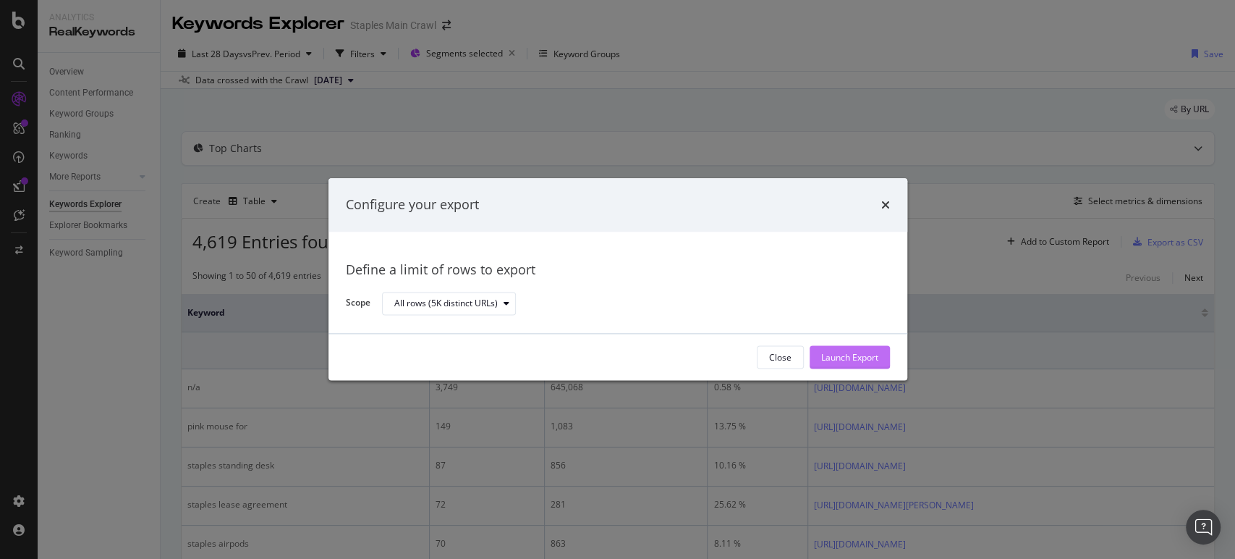
click at [867, 356] on div "Launch Export" at bounding box center [849, 357] width 57 height 12
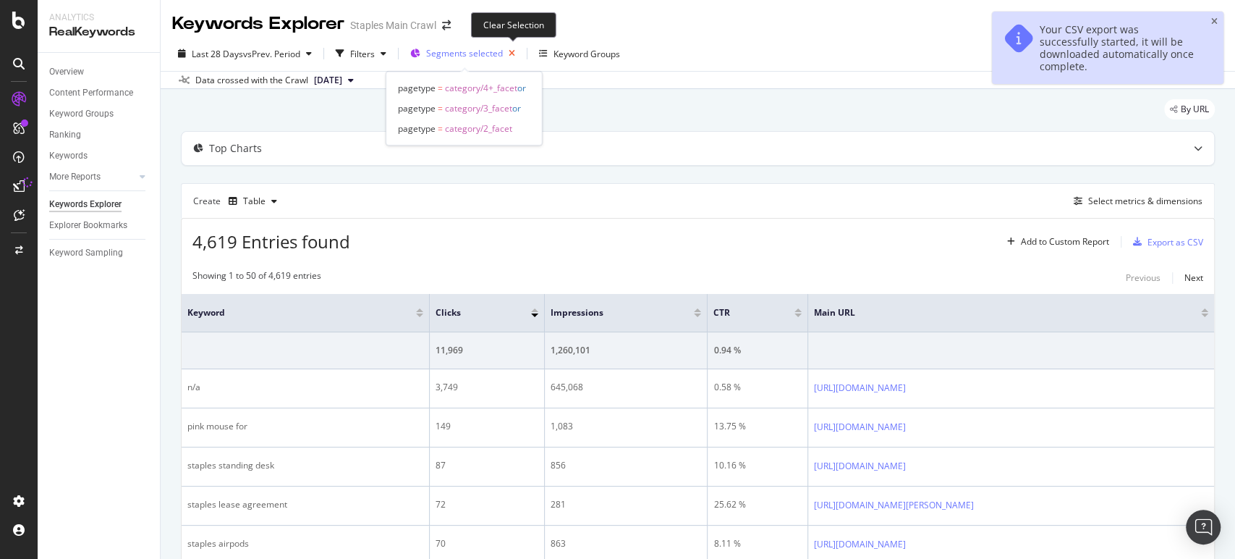
click at [514, 54] on icon "button" at bounding box center [512, 53] width 18 height 20
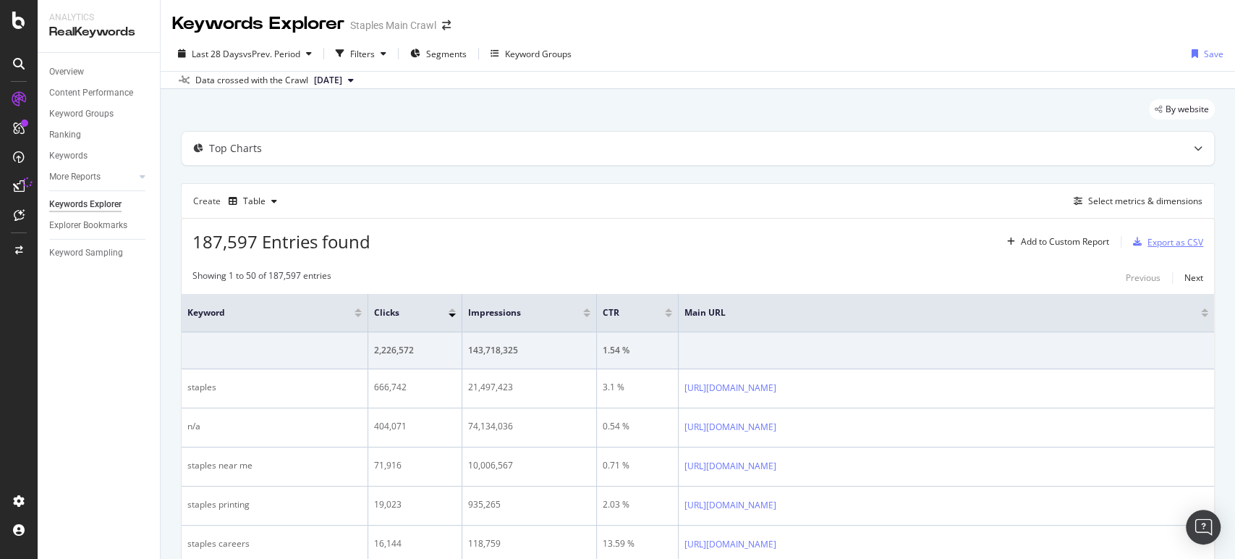
click at [1159, 237] on div "Export as CSV" at bounding box center [1176, 242] width 56 height 12
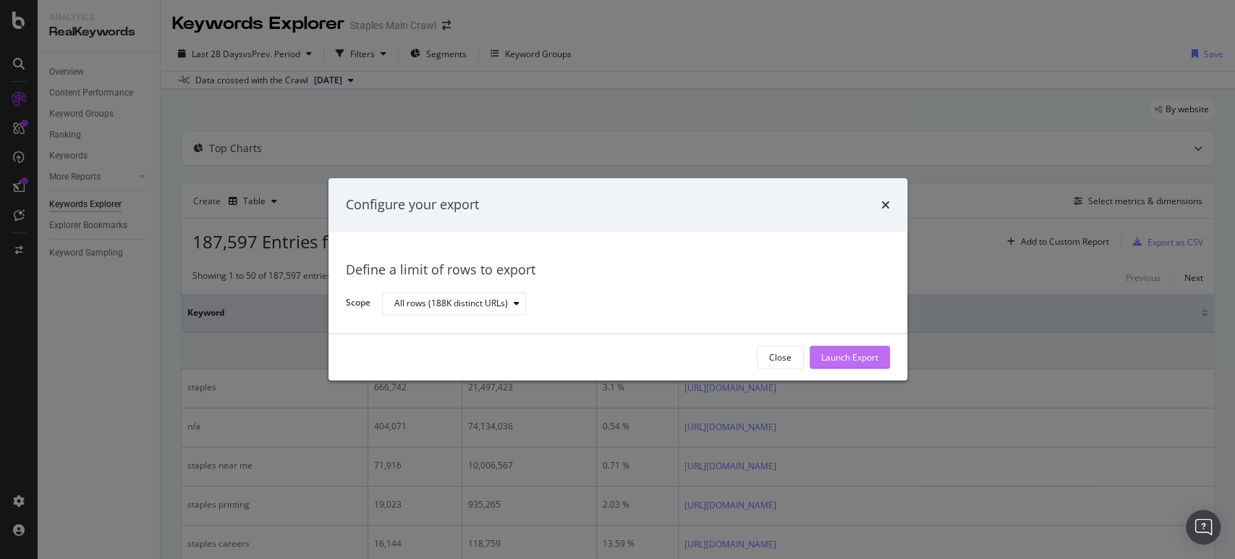
click at [836, 357] on div "Launch Export" at bounding box center [849, 357] width 57 height 12
